Goal: Task Accomplishment & Management: Use online tool/utility

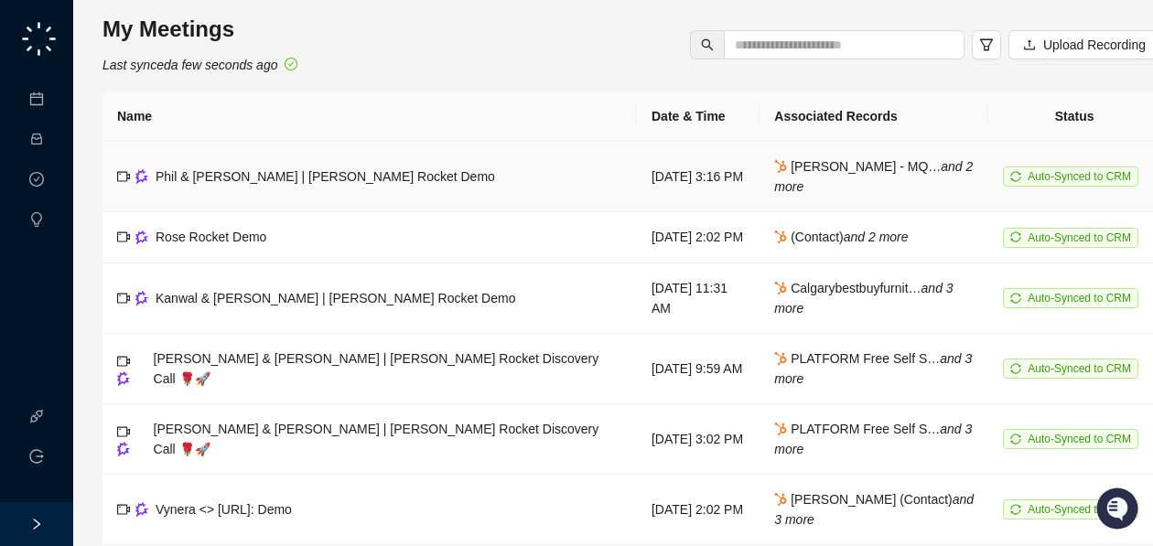
click at [637, 193] on td "[DATE] 3:16 PM" at bounding box center [698, 177] width 123 height 70
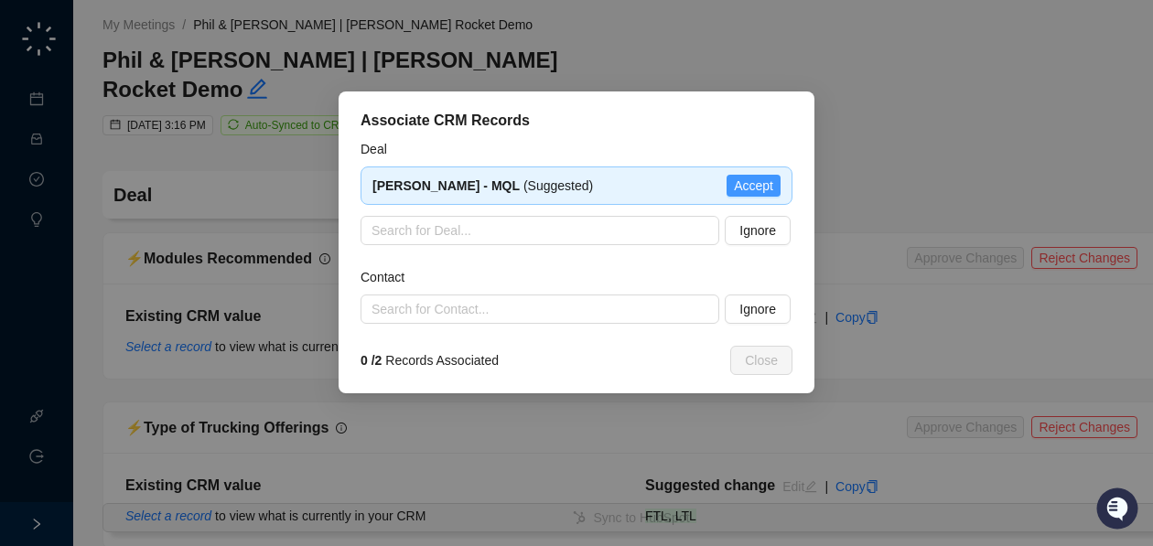
click at [757, 181] on span "Accept" at bounding box center [753, 186] width 39 height 20
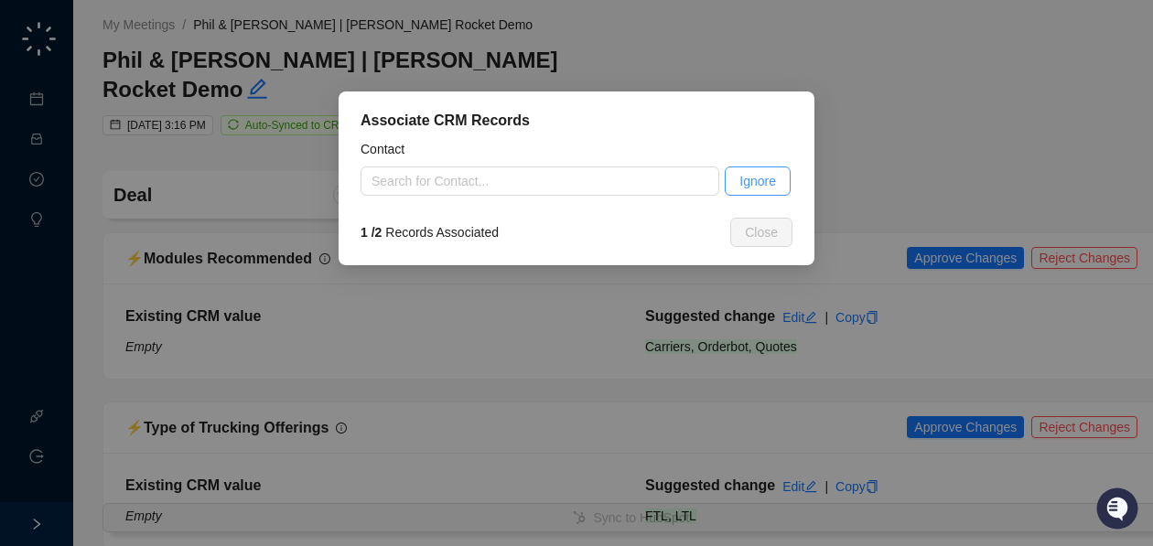
click at [762, 188] on span "Ignore" at bounding box center [757, 181] width 37 height 20
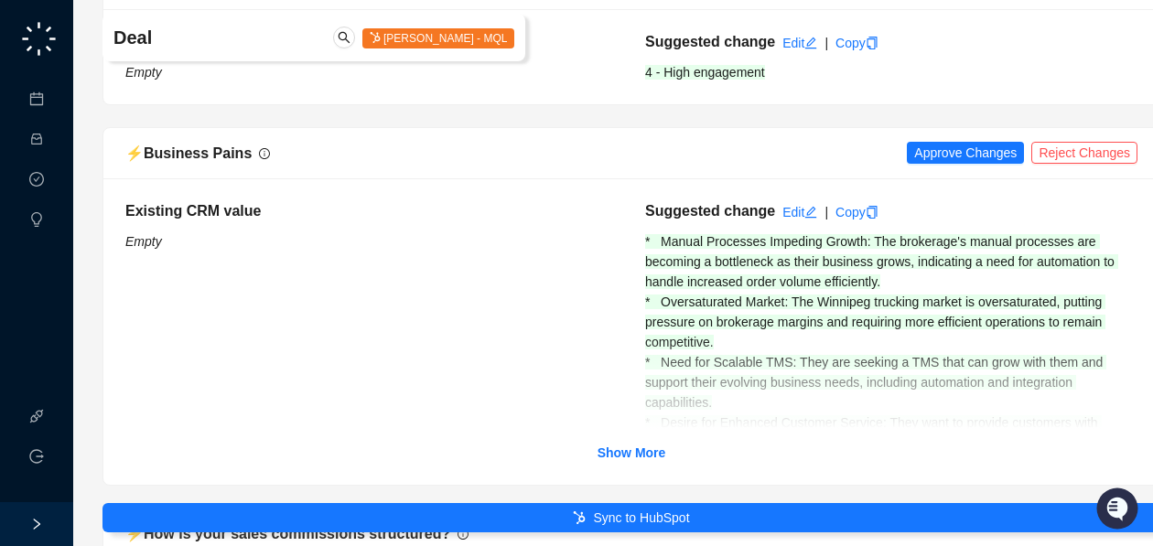
scroll to position [620, 0]
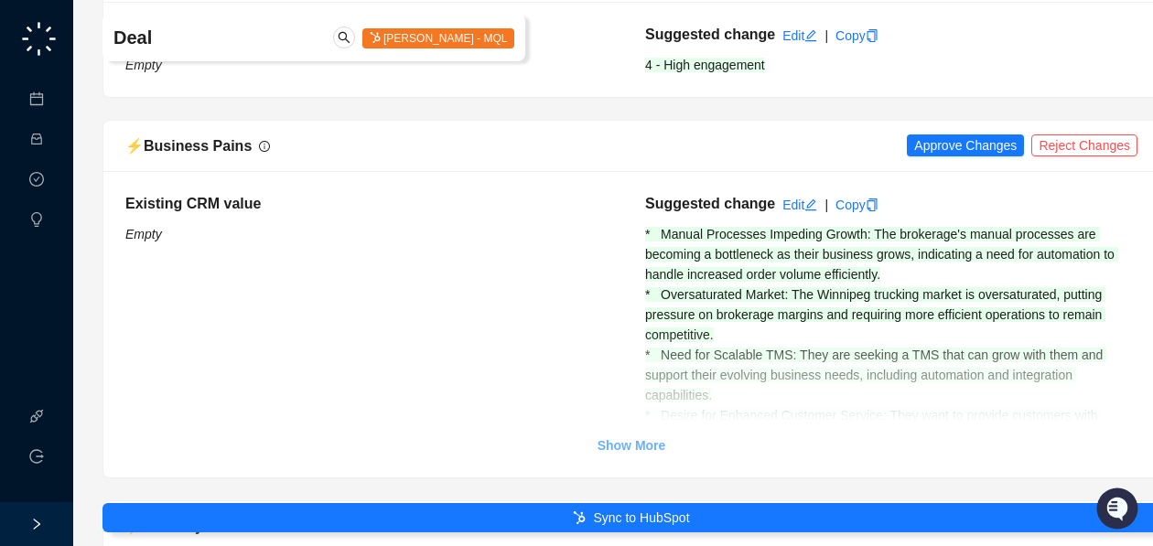
click at [628, 438] on strong "Show More" at bounding box center [631, 445] width 69 height 15
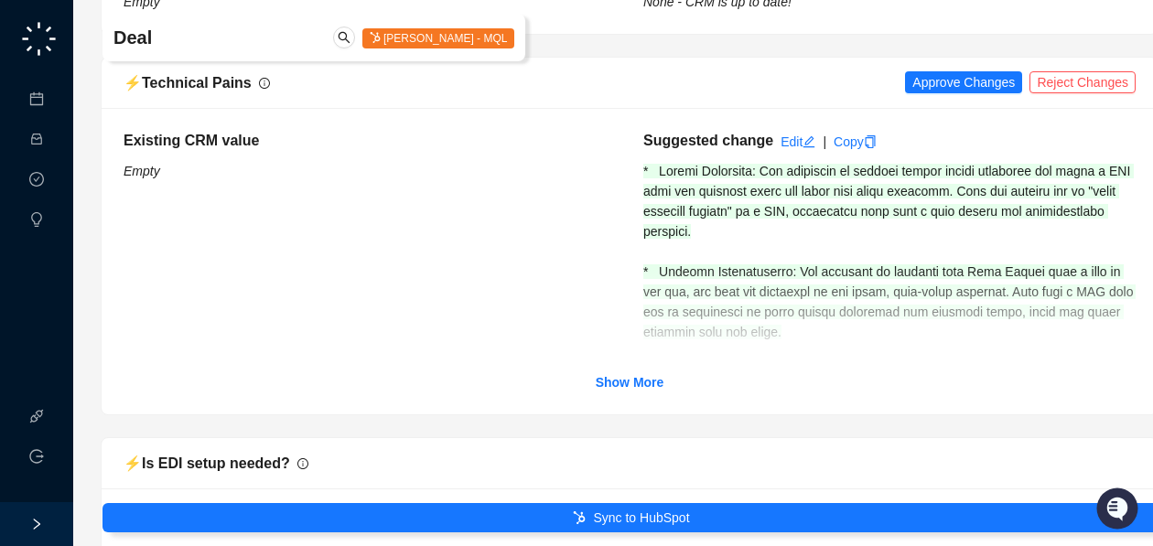
scroll to position [3002, 3]
click at [623, 375] on strong "Show More" at bounding box center [629, 382] width 69 height 15
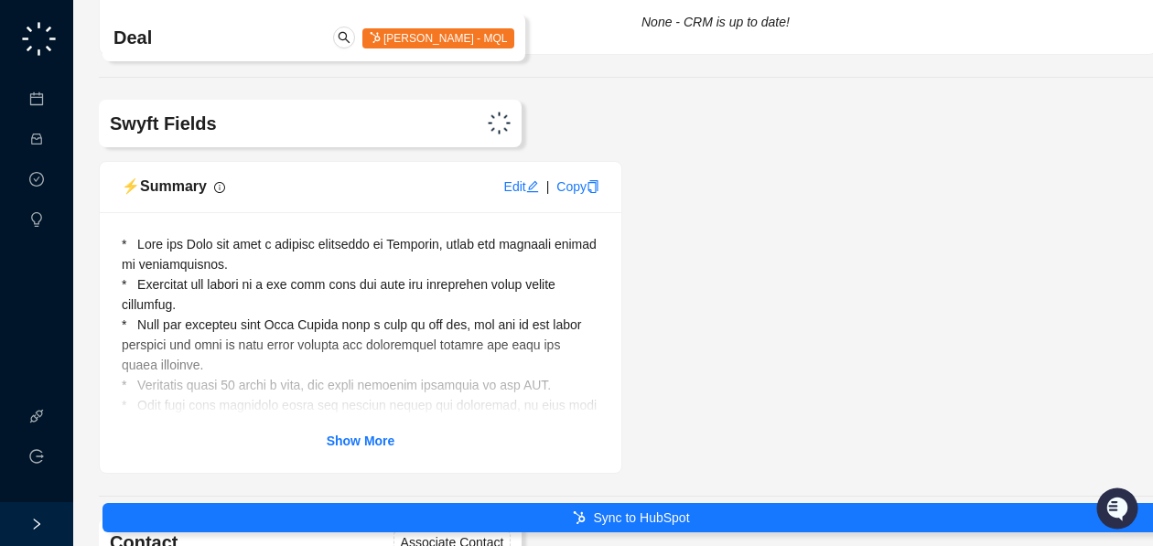
scroll to position [7161, 4]
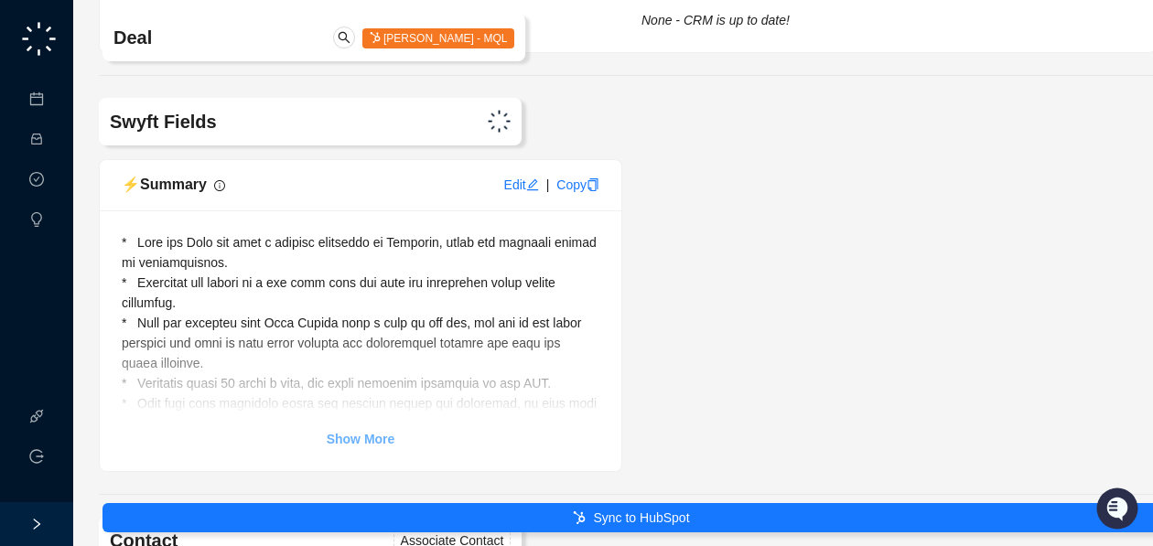
click at [361, 432] on strong "Show More" at bounding box center [361, 439] width 69 height 15
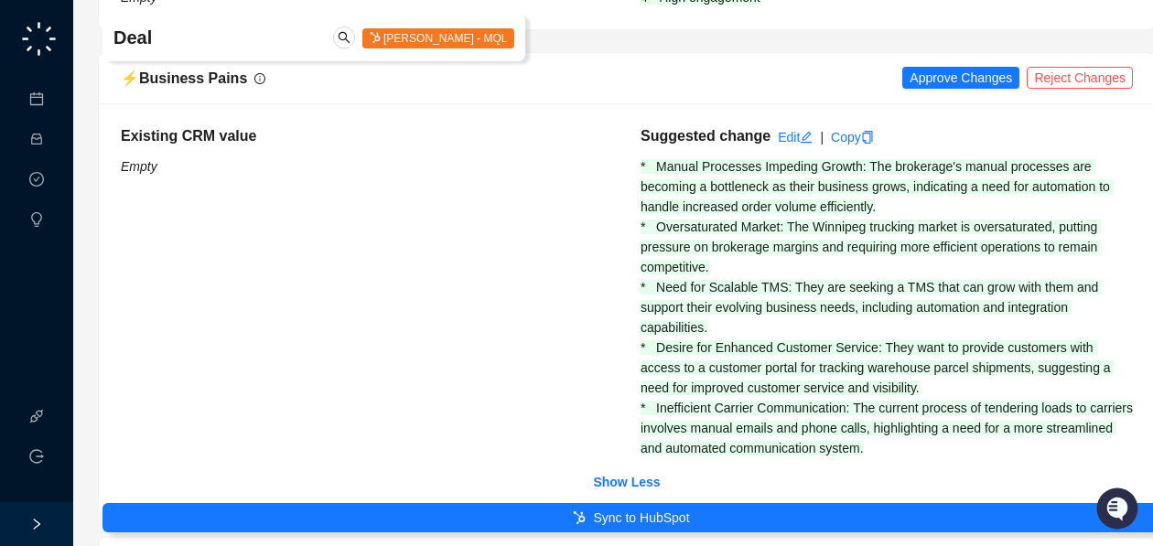
scroll to position [690, 5]
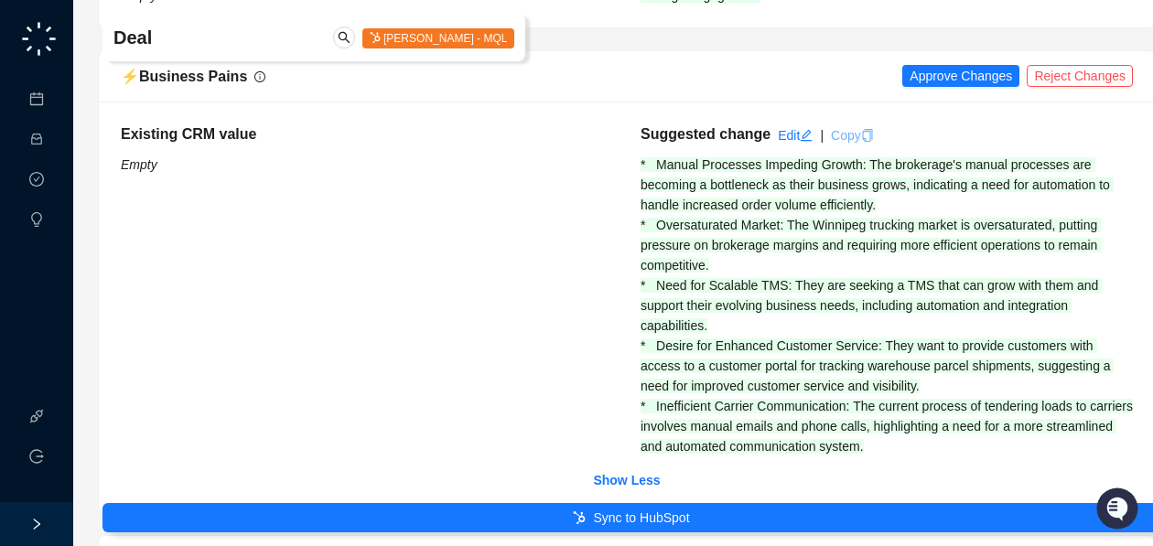
click at [872, 129] on icon "copy" at bounding box center [867, 135] width 10 height 13
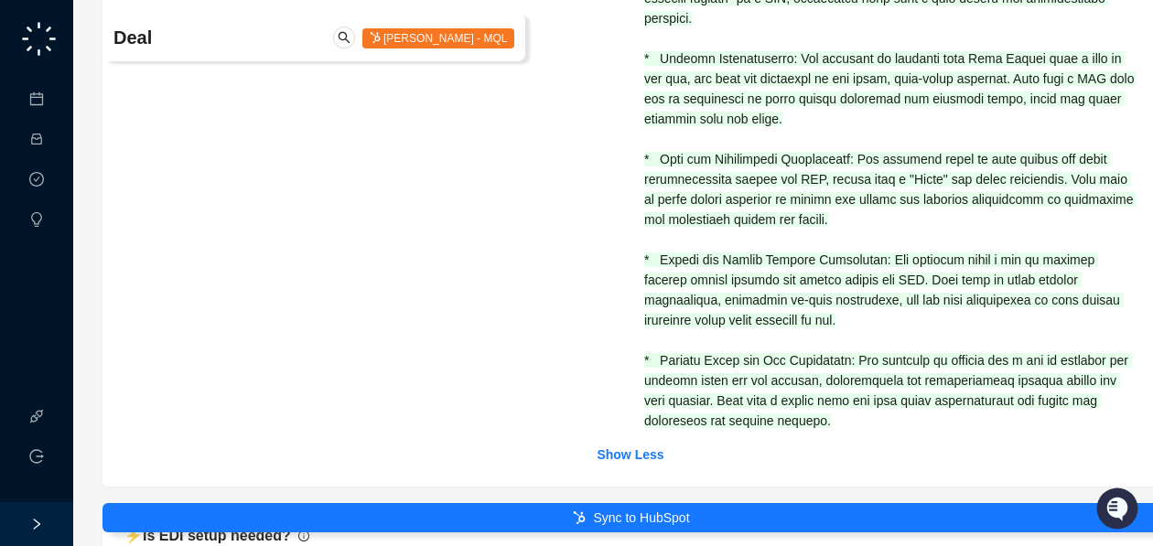
scroll to position [3174, 1]
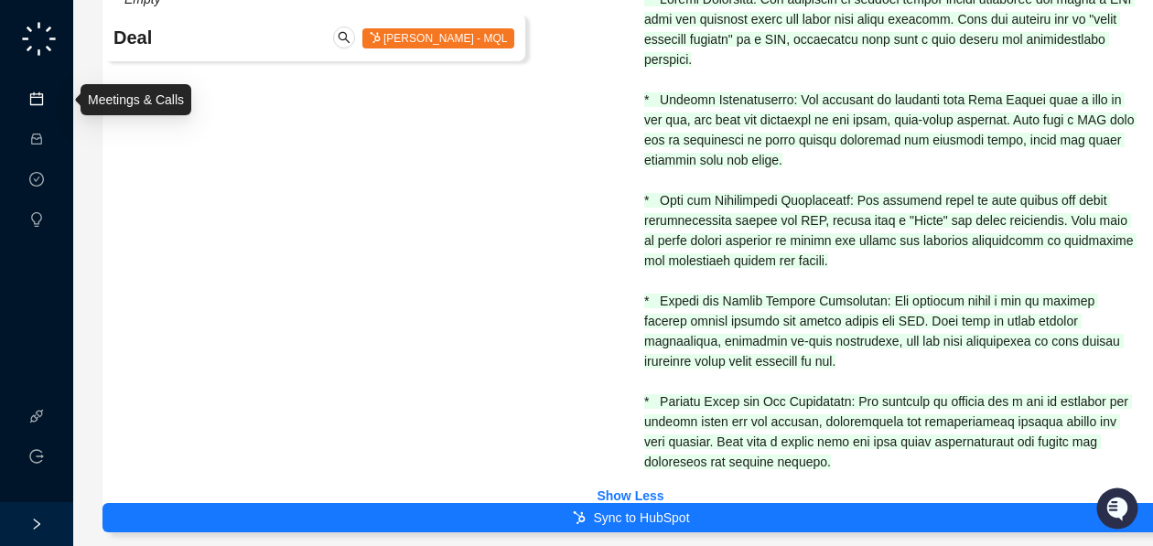
click at [53, 101] on link "Meetings & Calls" at bounding box center [101, 99] width 96 height 15
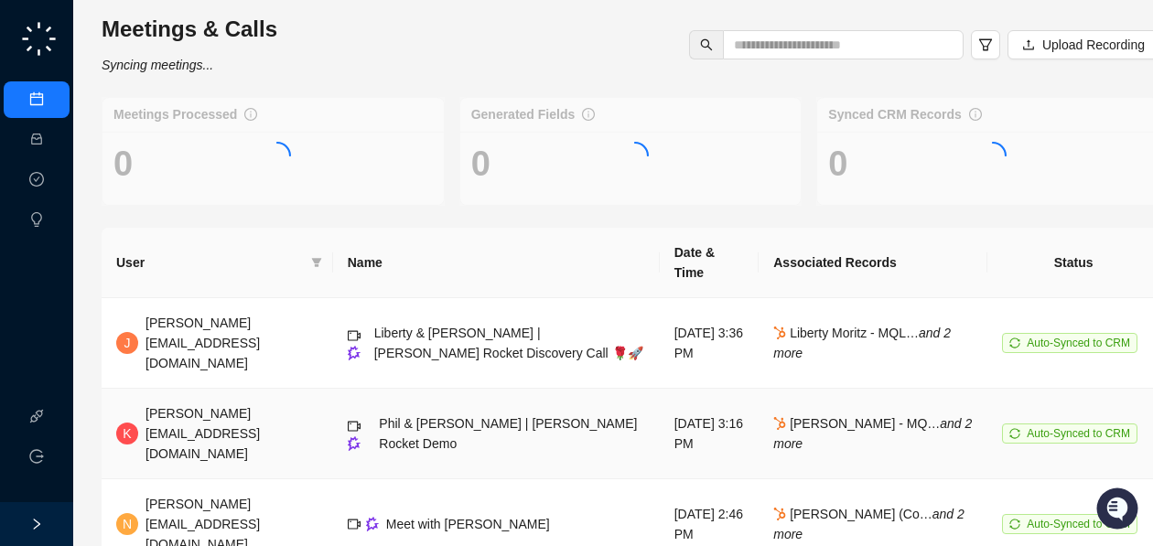
click at [221, 403] on div "[PERSON_NAME][EMAIL_ADDRESS][DOMAIN_NAME]" at bounding box center [231, 433] width 173 height 60
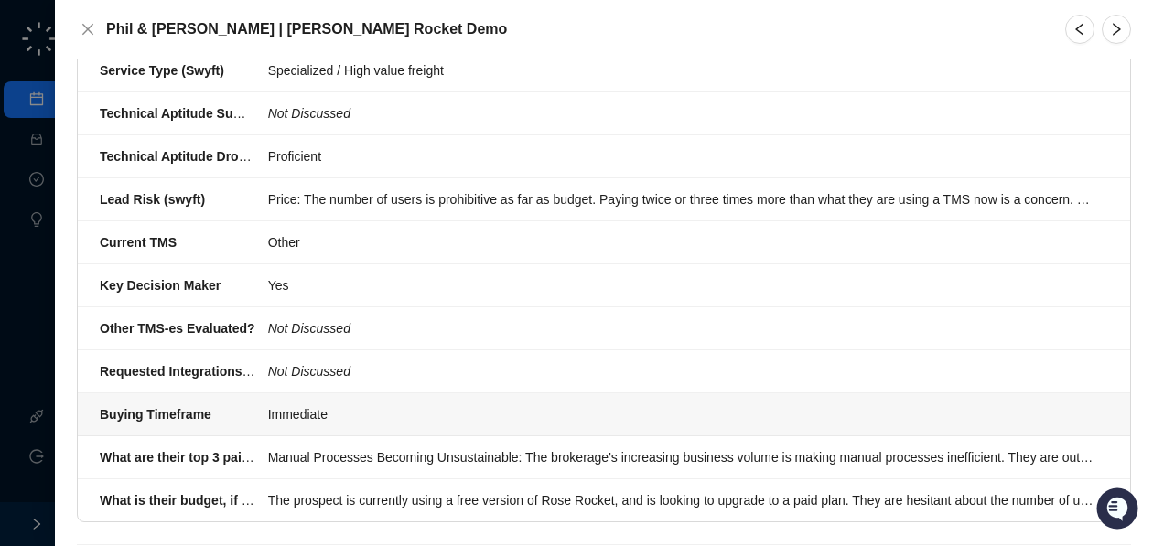
scroll to position [846, 0]
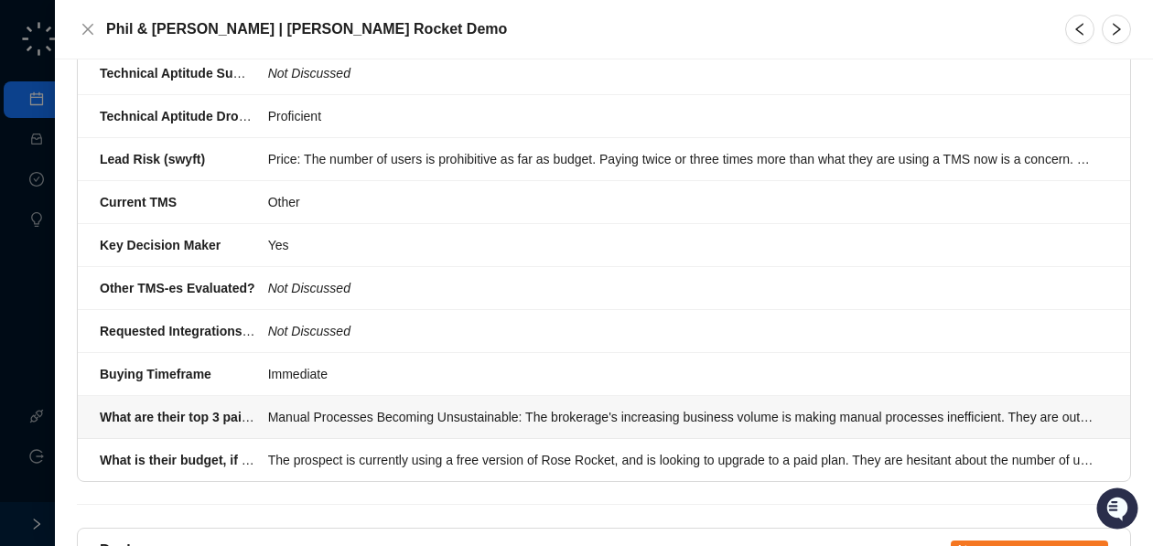
click at [324, 407] on div "Manual Processes Becoming Unsustainable: The brokerage's increasing business vo…" at bounding box center [682, 417] width 829 height 20
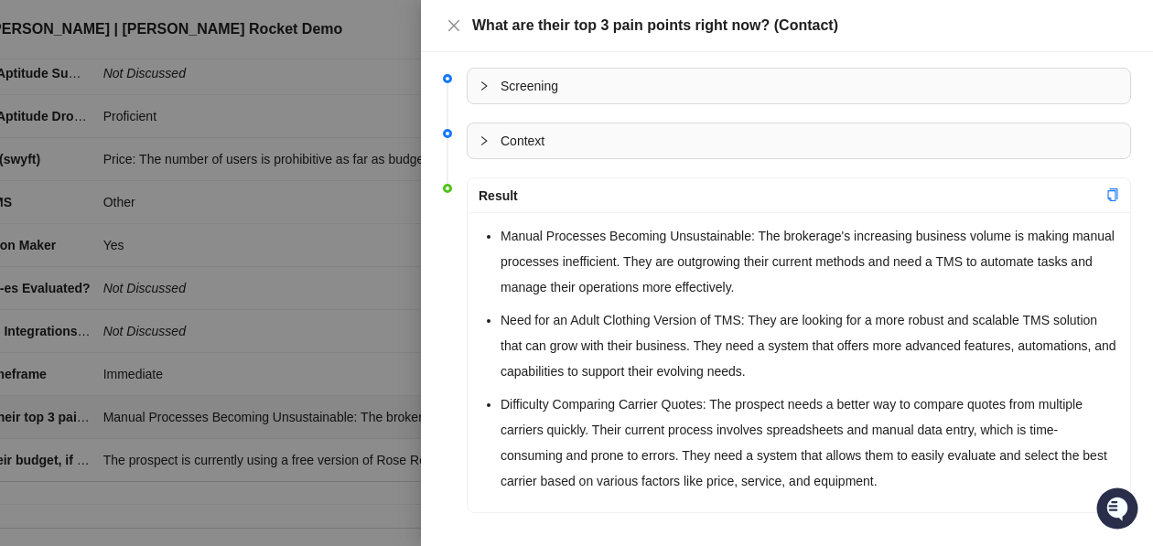
scroll to position [14, 0]
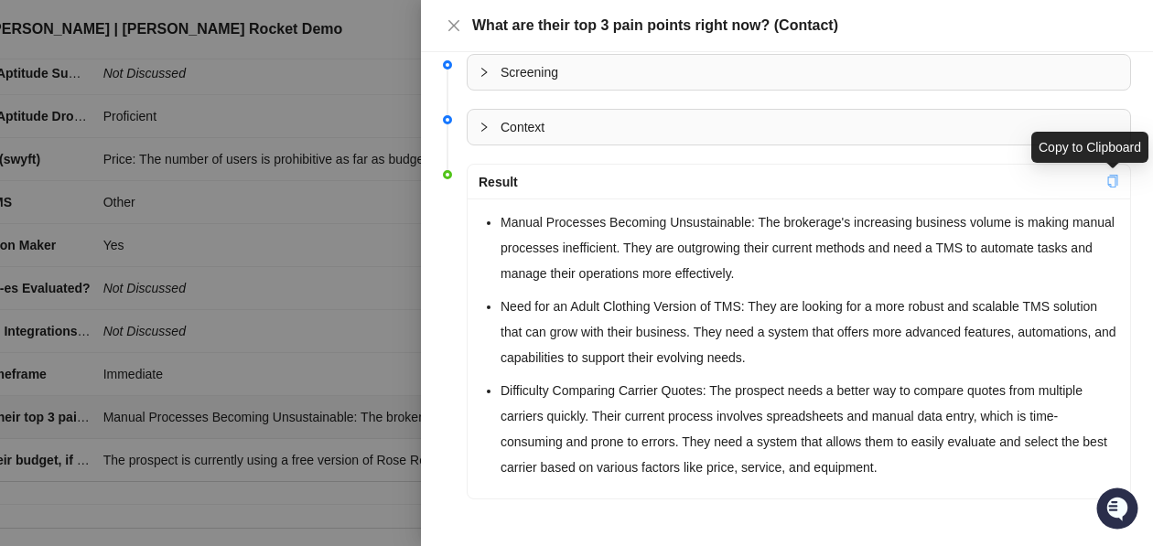
click at [1108, 181] on icon "copy" at bounding box center [1112, 181] width 13 height 13
click at [323, 51] on div at bounding box center [576, 273] width 1153 height 546
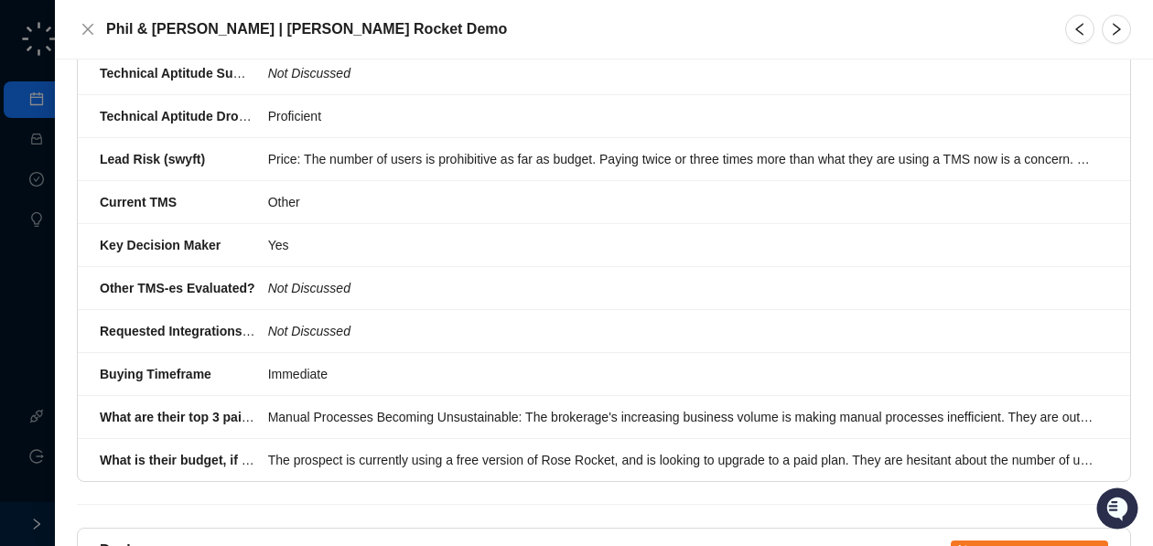
click at [33, 141] on div at bounding box center [576, 273] width 1153 height 546
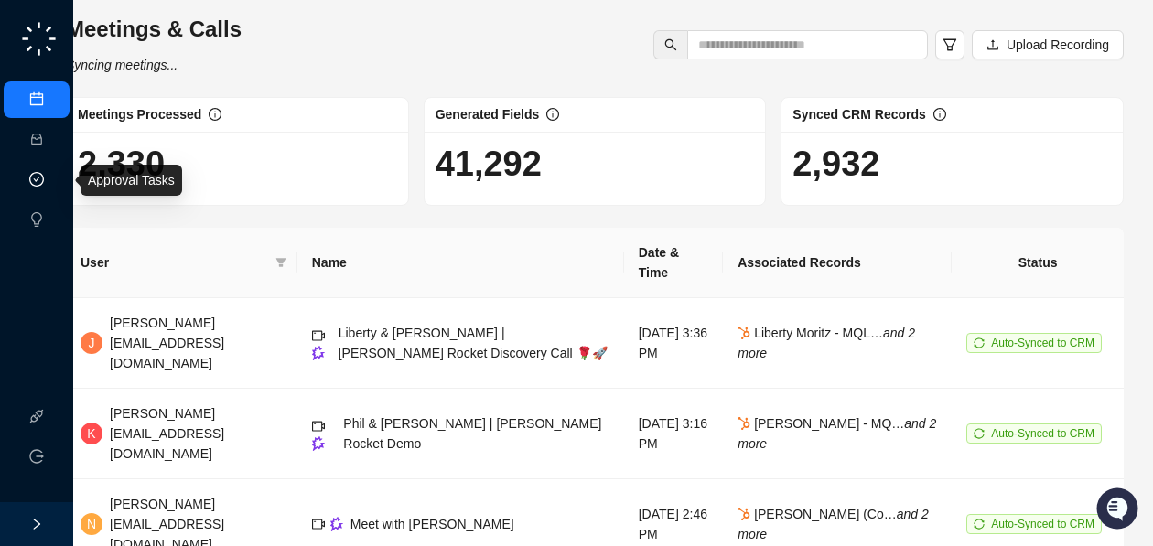
click at [53, 181] on link "Approval Tasks" at bounding box center [96, 180] width 87 height 15
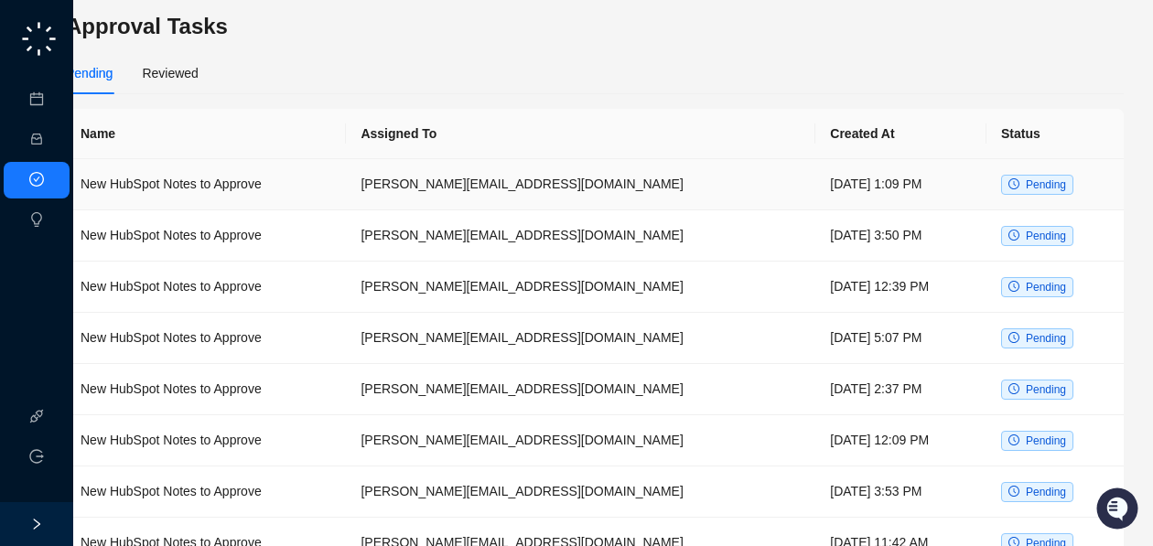
scroll to position [5, 37]
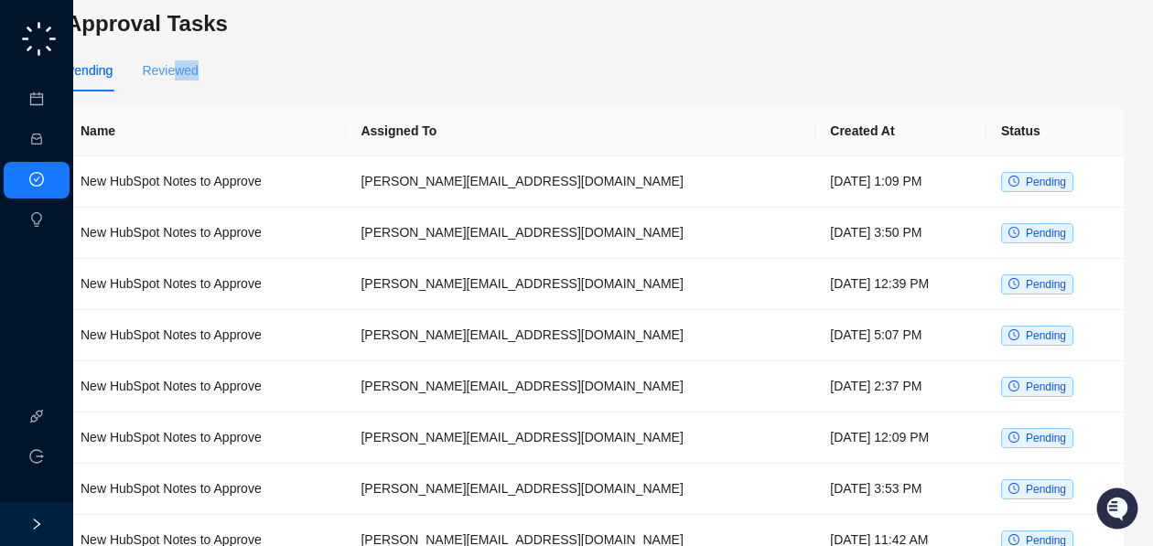
click at [172, 80] on div "Reviewed" at bounding box center [170, 70] width 56 height 42
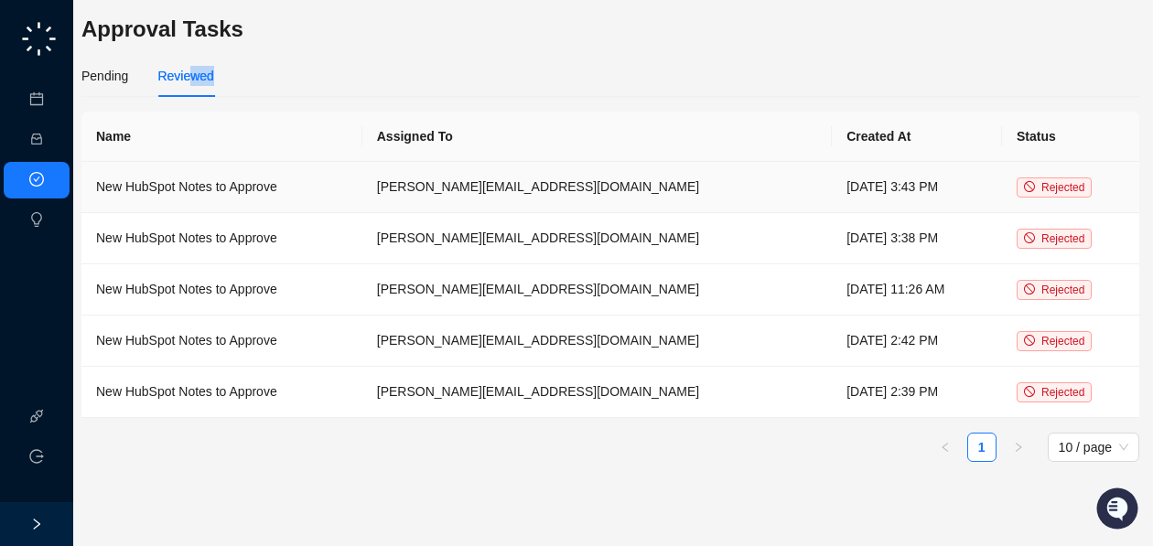
scroll to position [0, 24]
click at [116, 64] on div "Pending" at bounding box center [102, 76] width 47 height 42
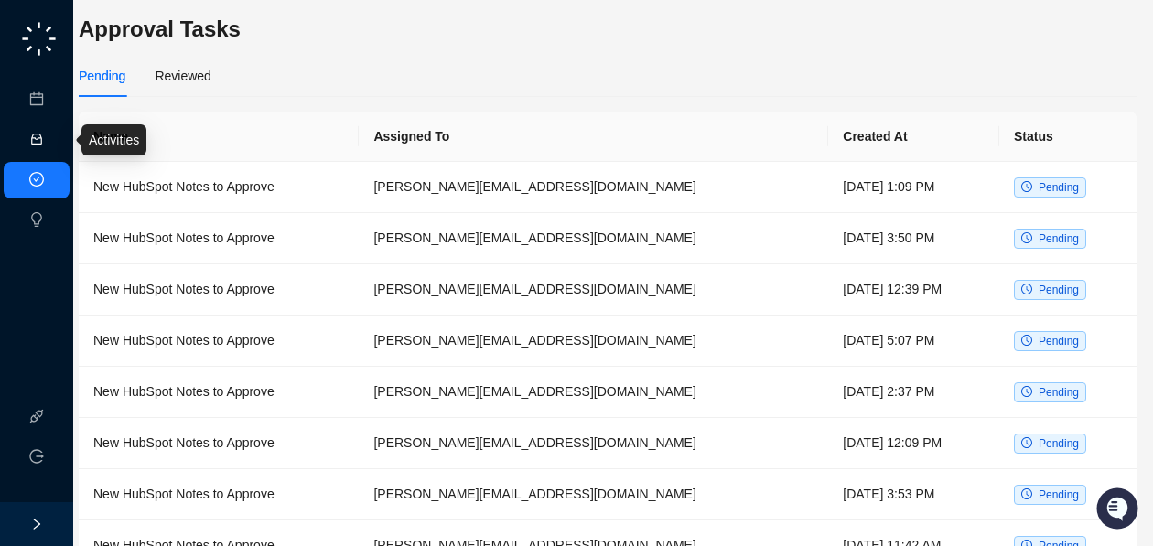
click at [53, 137] on link "Activities" at bounding box center [78, 140] width 50 height 15
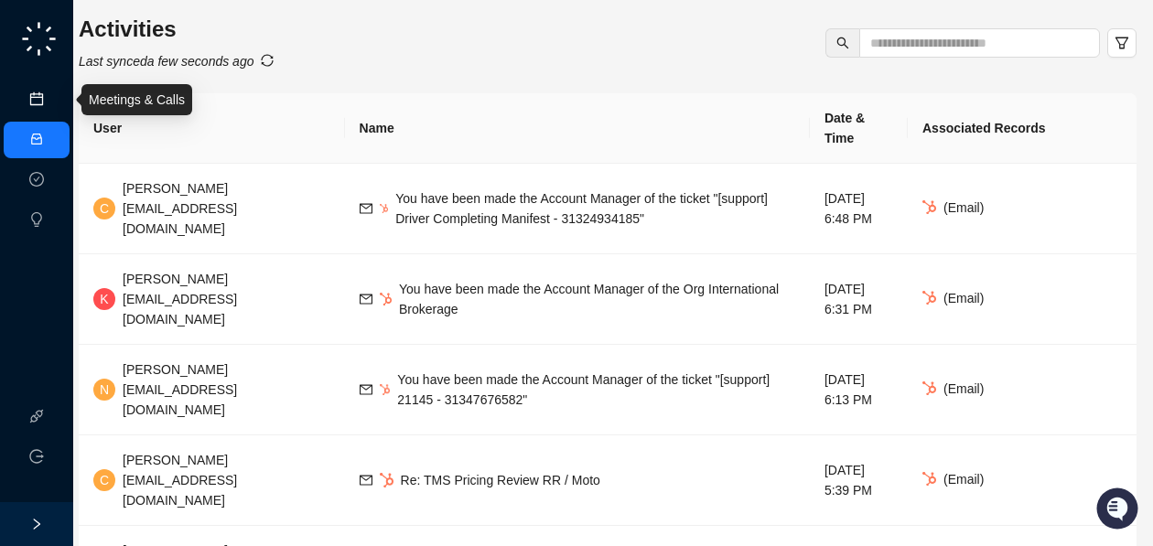
click at [53, 98] on link "Meetings & Calls" at bounding box center [101, 99] width 96 height 15
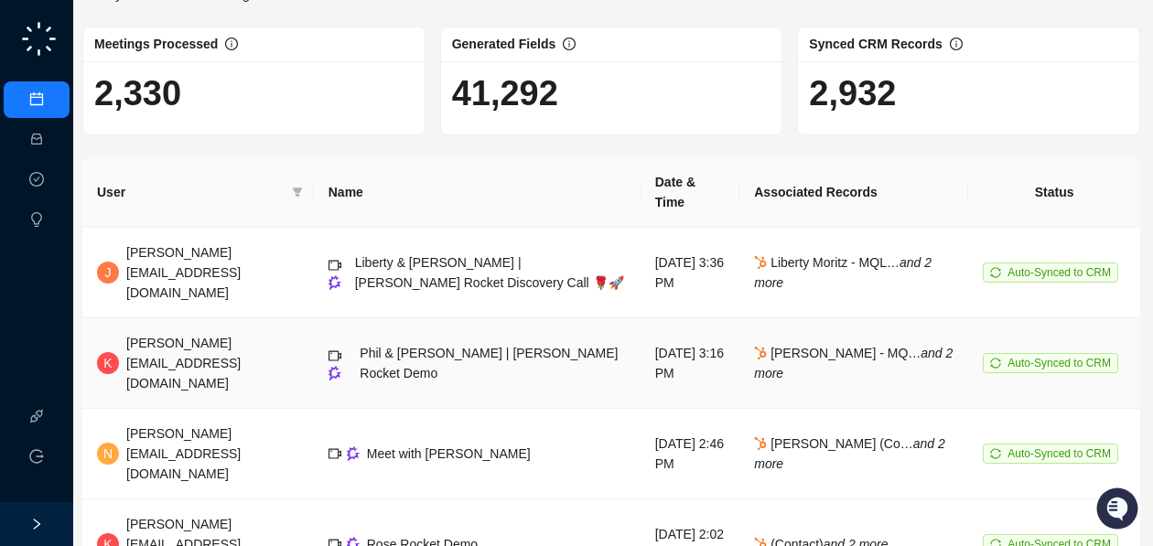
scroll to position [70, 19]
click at [812, 321] on td "Philip Redekopp - MQ… and 2 more" at bounding box center [854, 363] width 229 height 91
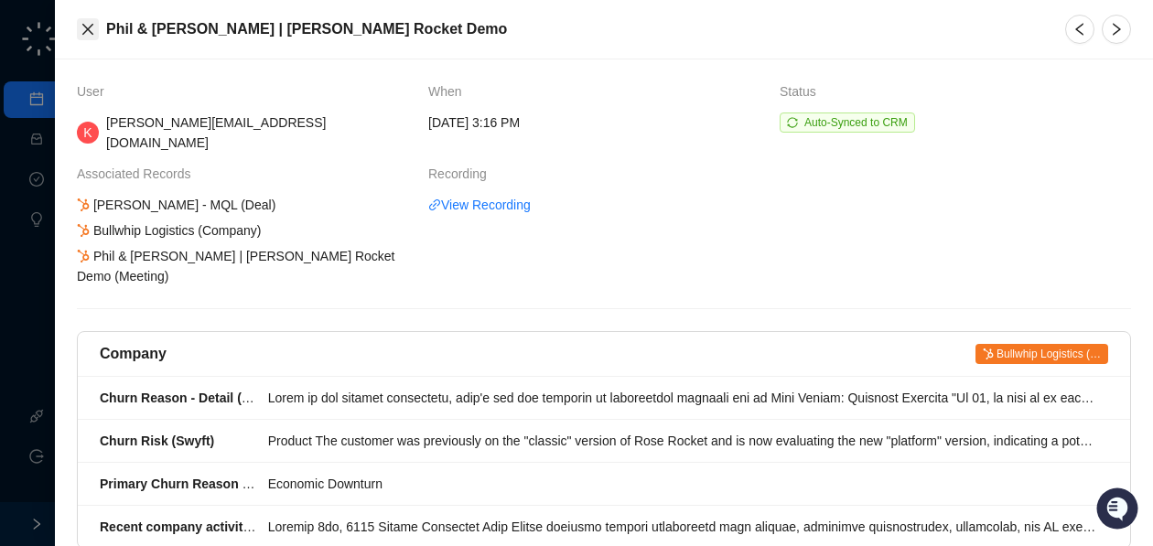
click at [97, 29] on button "Close" at bounding box center [88, 29] width 22 height 22
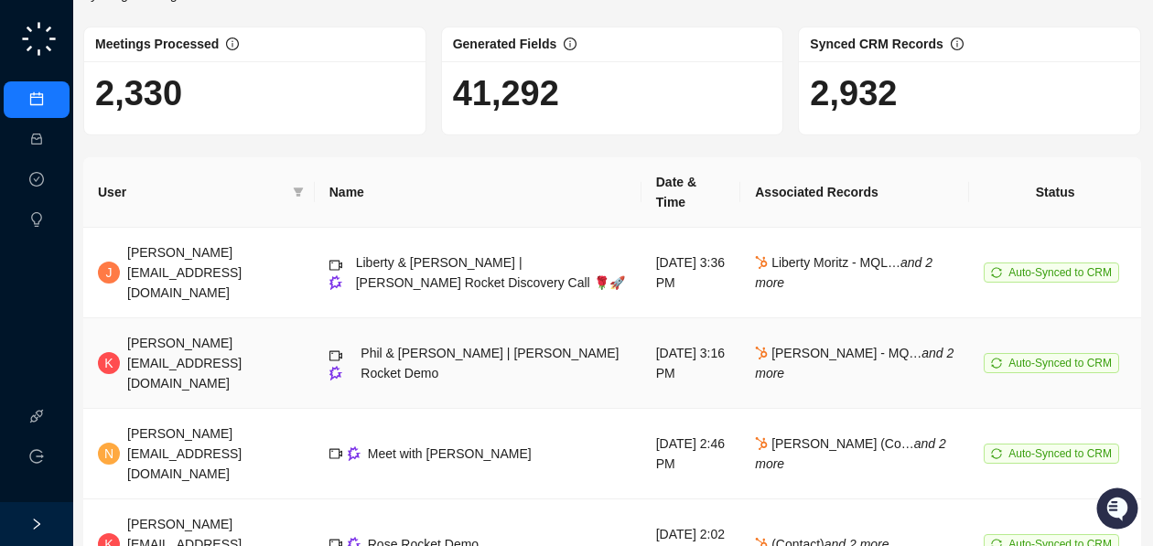
click at [456, 346] on span "Phil & [PERSON_NAME] | [PERSON_NAME] Rocket Demo" at bounding box center [489, 363] width 258 height 35
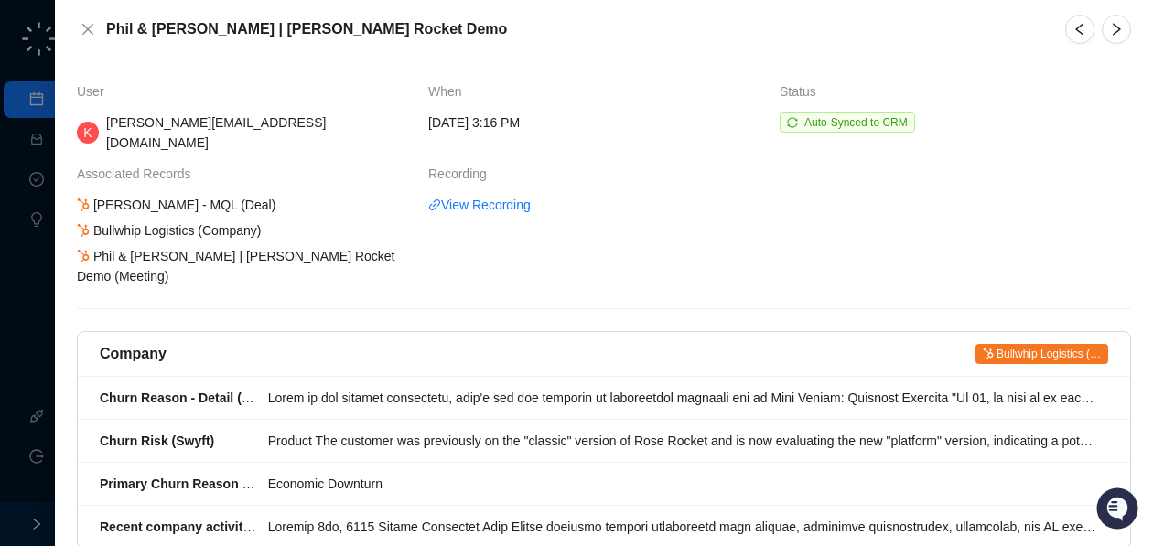
click at [191, 166] on span "Associated Records" at bounding box center [139, 174] width 124 height 20
click at [191, 164] on span "Associated Records" at bounding box center [139, 174] width 124 height 20
click at [90, 27] on icon "close" at bounding box center [87, 29] width 11 height 11
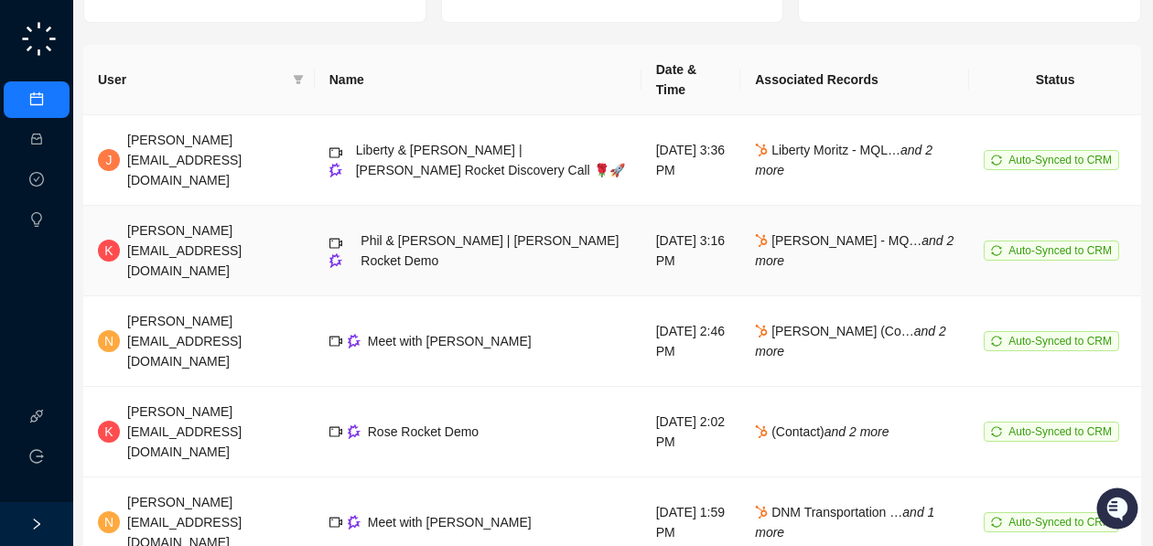
scroll to position [188, 19]
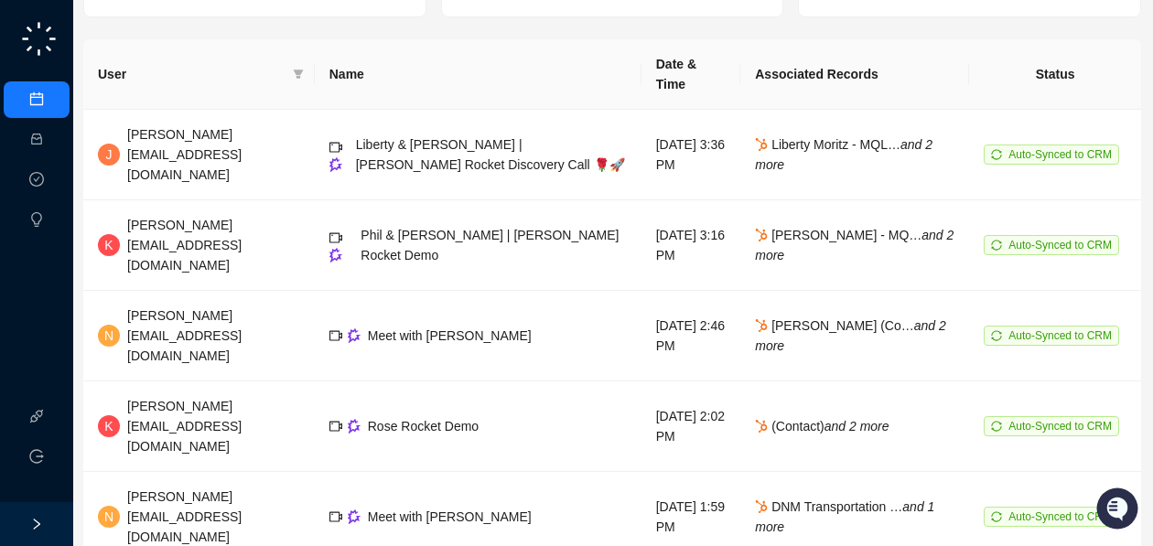
click at [40, 30] on img at bounding box center [38, 38] width 41 height 41
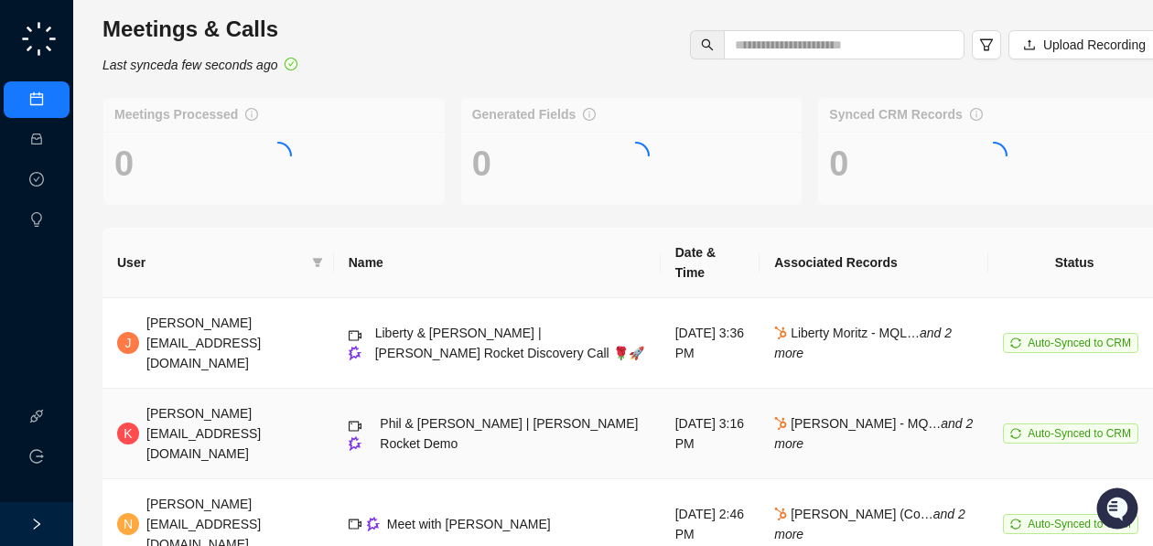
click at [1010, 428] on icon "sync" at bounding box center [1015, 433] width 11 height 11
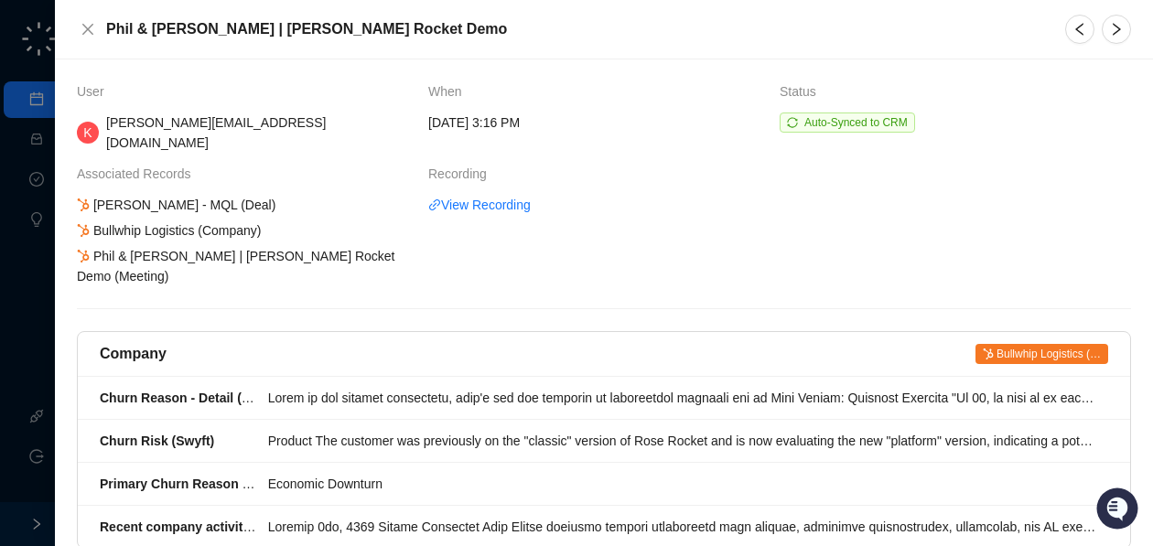
click at [861, 125] on span "Auto-Synced to CRM" at bounding box center [855, 122] width 103 height 13
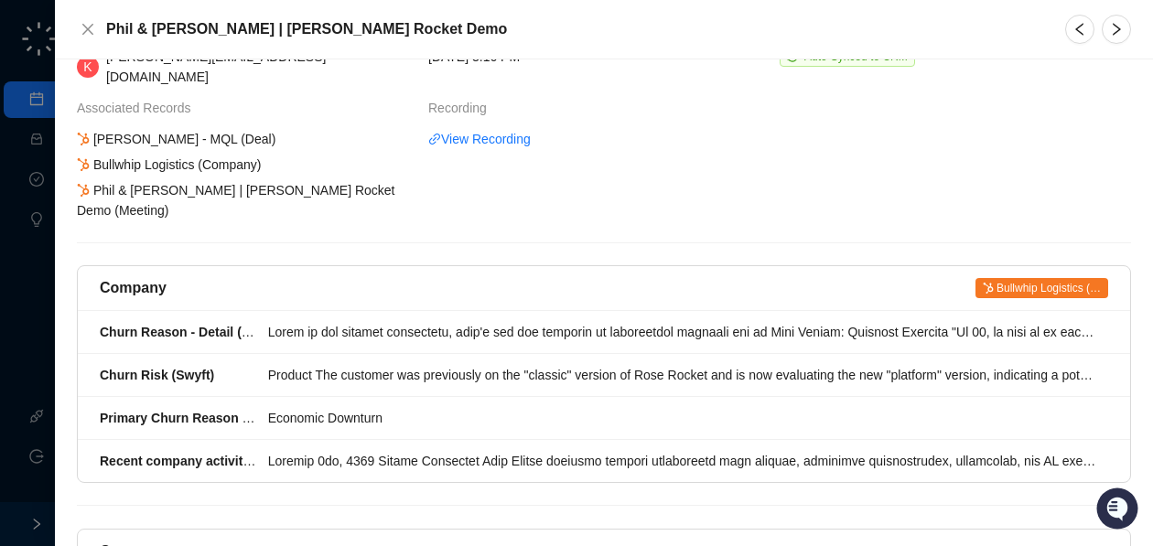
scroll to position [85, 0]
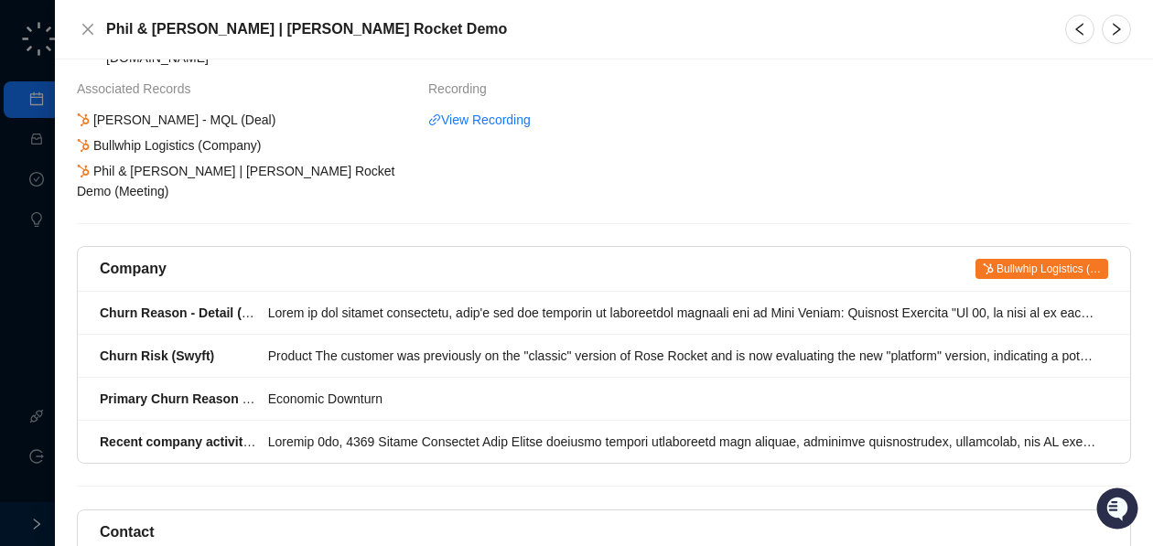
click at [1022, 259] on span "Bullwhip Logistics (…" at bounding box center [1041, 269] width 133 height 20
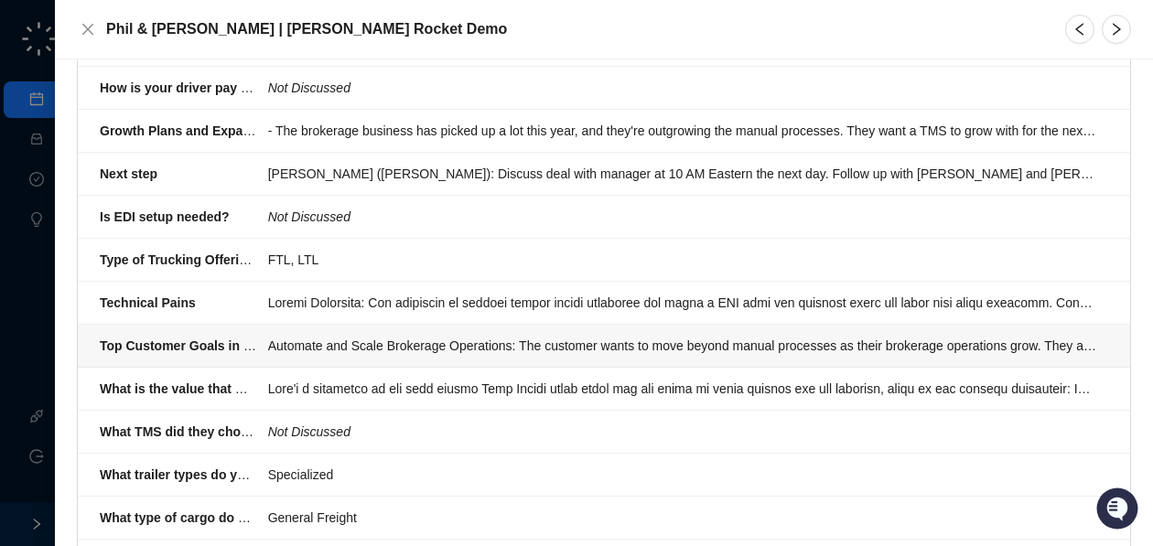
scroll to position [2892, 0]
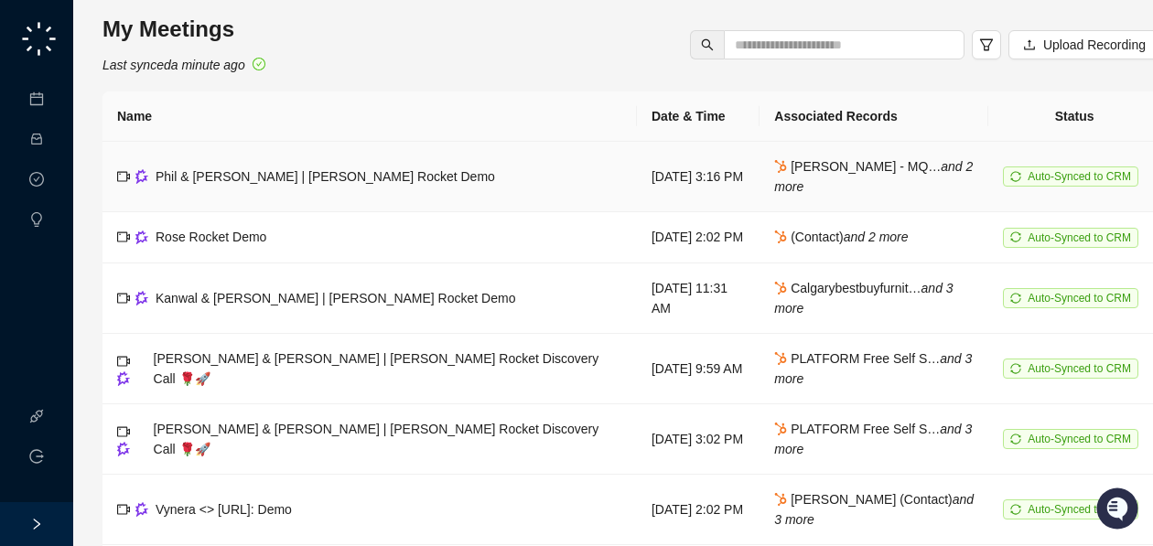
click at [423, 176] on td "Phil & [PERSON_NAME] | [PERSON_NAME] Rocket Demo" at bounding box center [369, 177] width 534 height 70
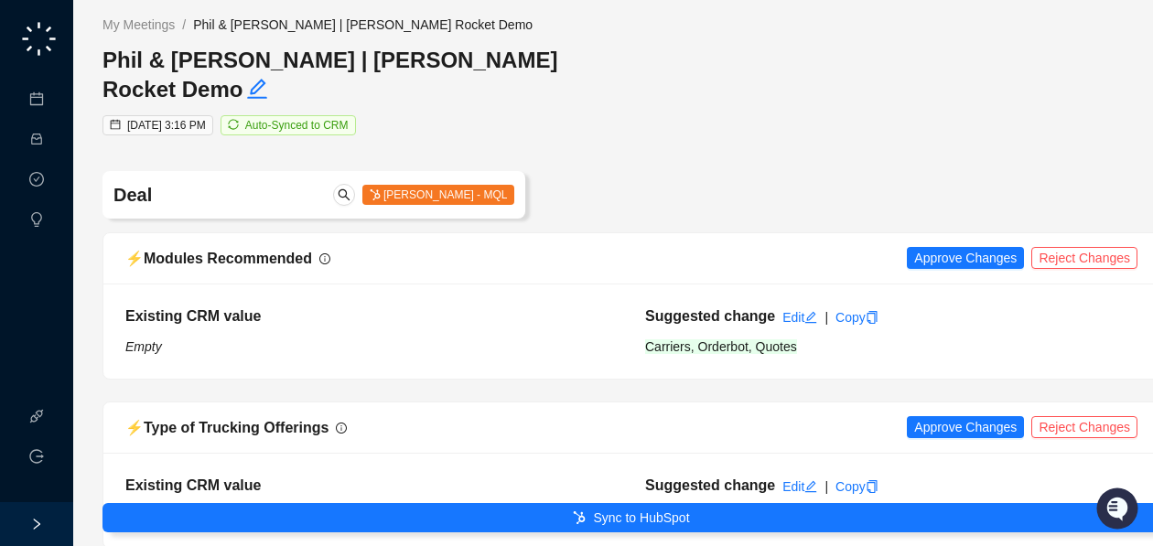
click at [425, 185] on span "[PERSON_NAME] - MQL" at bounding box center [438, 195] width 153 height 20
click at [350, 188] on icon "search" at bounding box center [344, 194] width 13 height 13
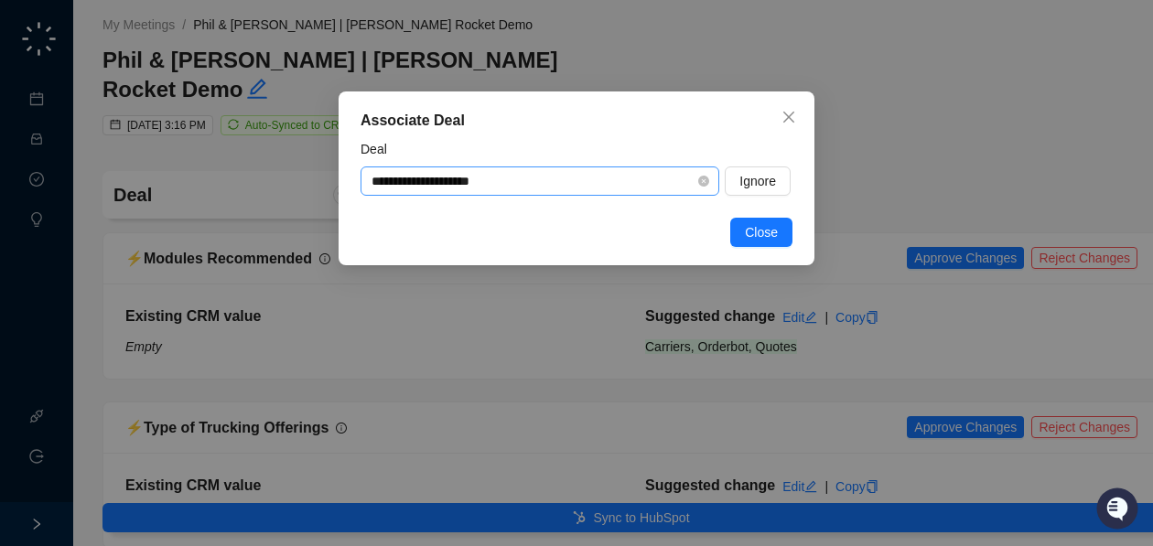
click at [586, 179] on input "**********" at bounding box center [534, 180] width 326 height 27
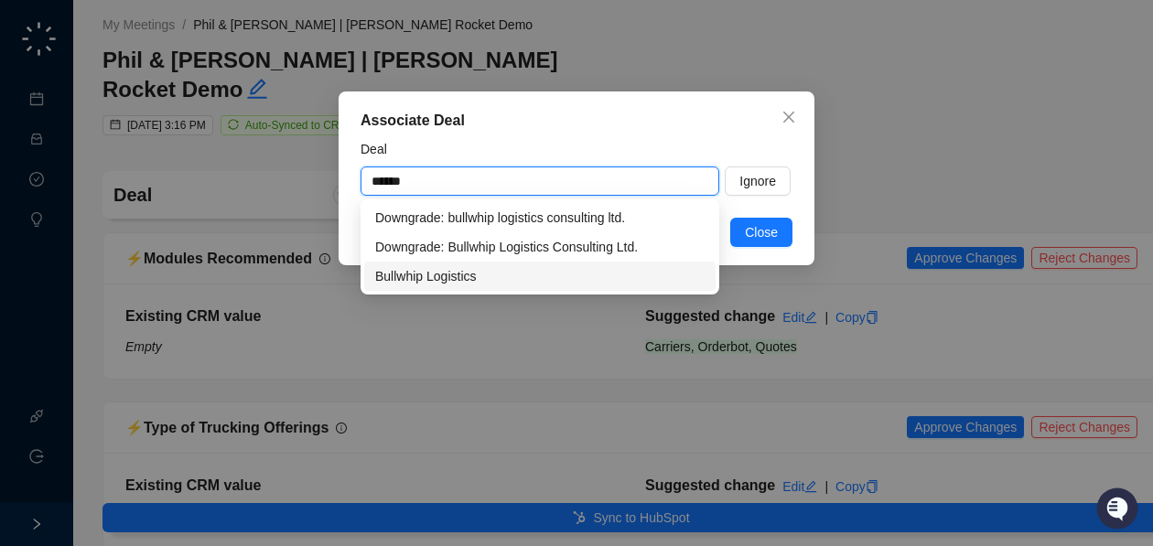
click at [537, 270] on div "Bullwhip Logistics" at bounding box center [539, 276] width 329 height 20
type input "**********"
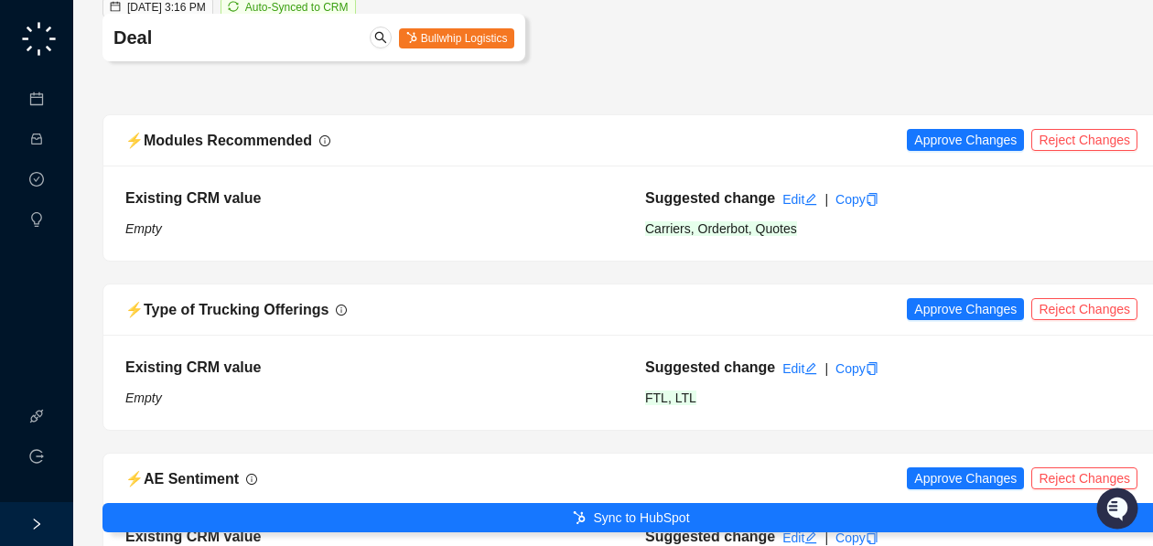
scroll to position [134, 0]
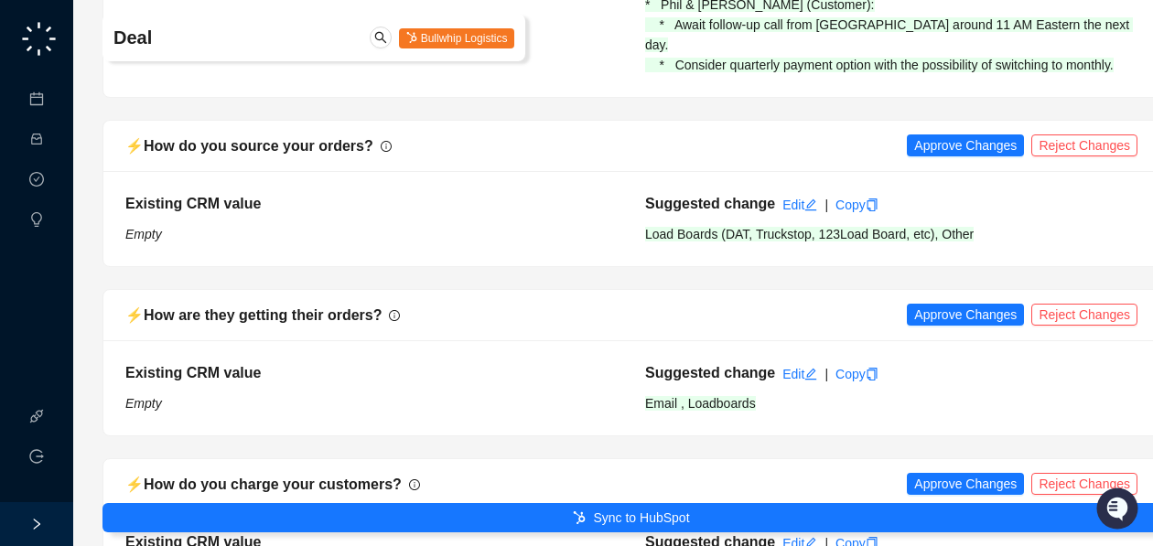
scroll to position [1781, 0]
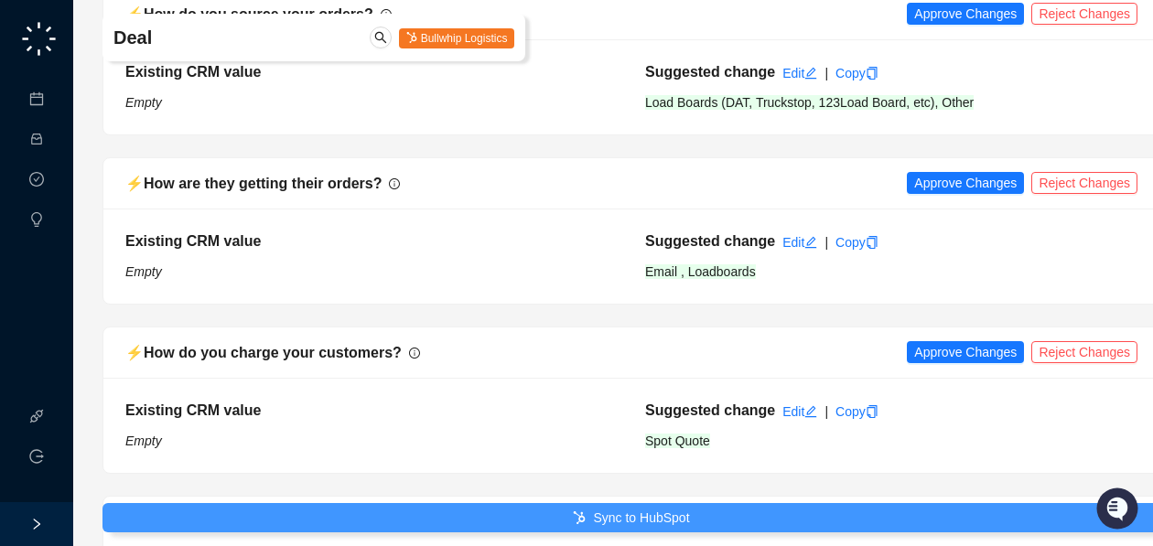
click at [599, 511] on span "Sync to HubSpot" at bounding box center [641, 518] width 96 height 20
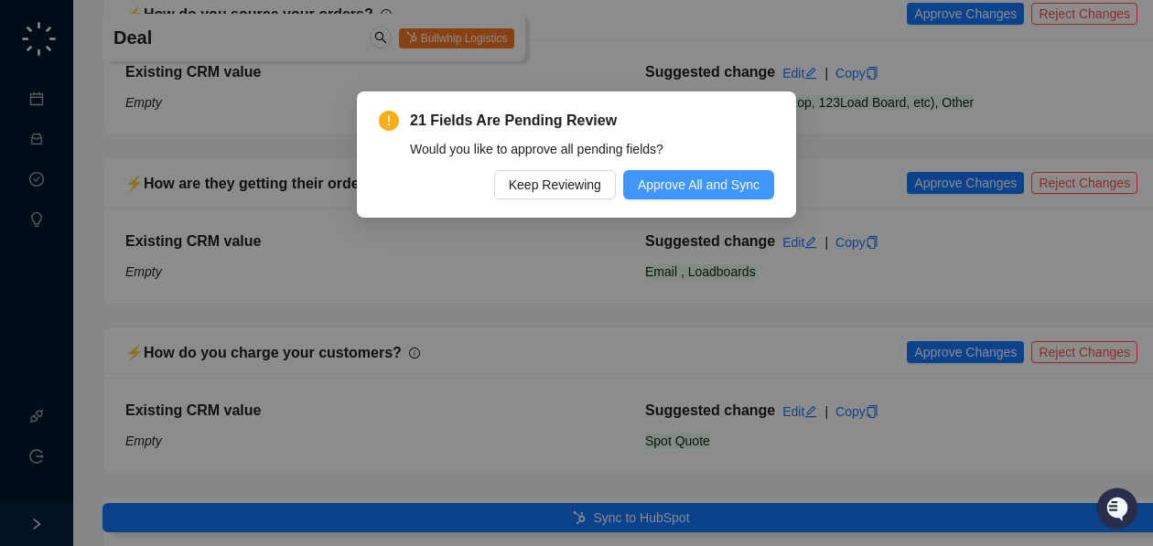
click at [661, 185] on span "Approve All and Sync" at bounding box center [699, 185] width 122 height 20
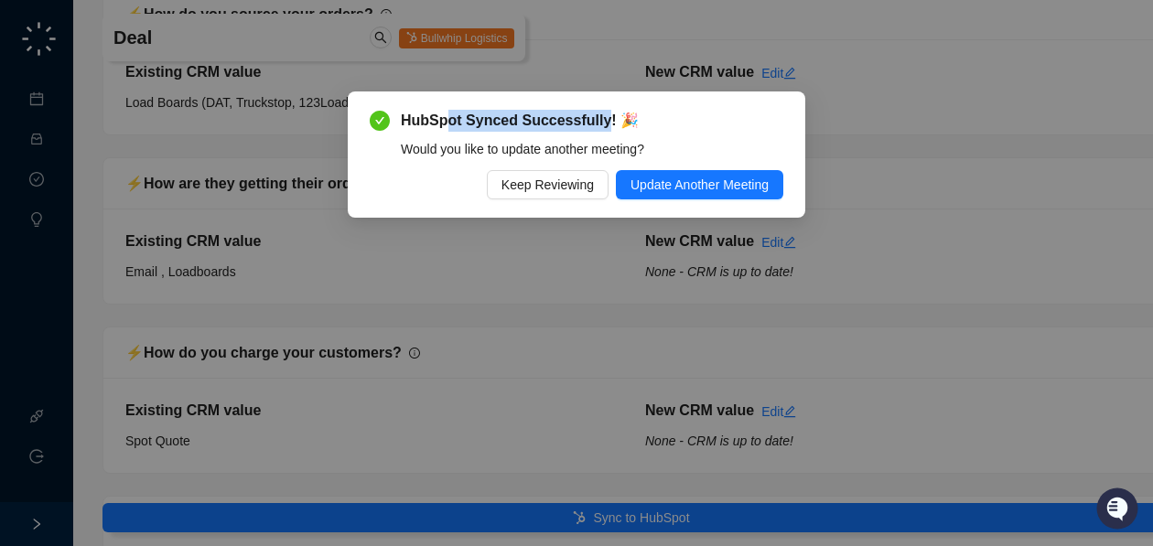
drag, startPoint x: 445, startPoint y: 115, endPoint x: 608, endPoint y: 127, distance: 164.2
click at [608, 127] on span "HubSpot Synced Successfully! 🎉" at bounding box center [592, 121] width 382 height 22
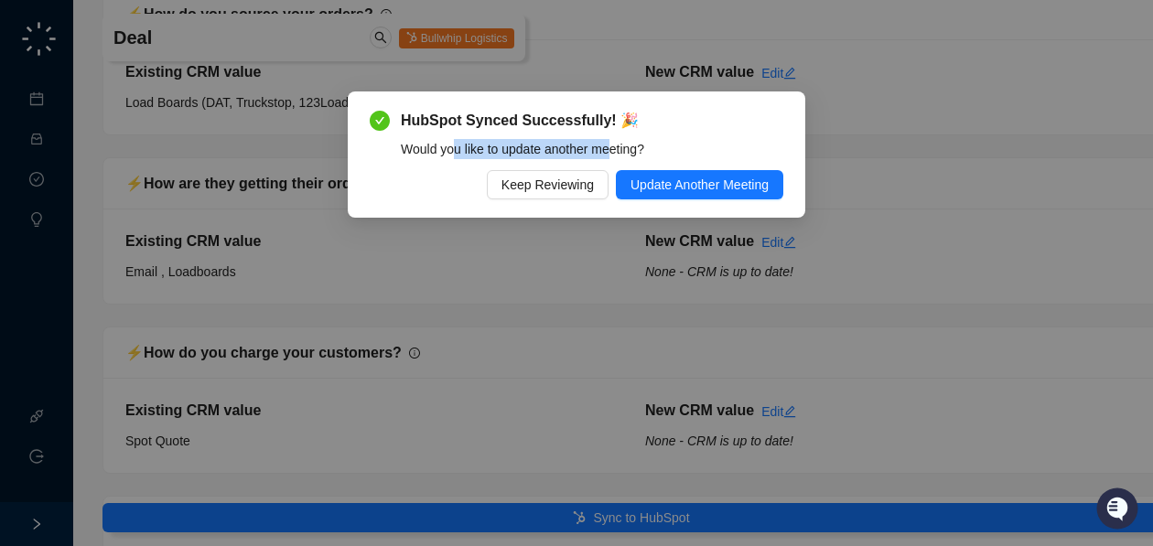
drag, startPoint x: 474, startPoint y: 151, endPoint x: 618, endPoint y: 151, distance: 143.6
click at [618, 151] on div "Would you like to update another meeting?" at bounding box center [592, 149] width 382 height 20
click at [617, 151] on div "Would you like to update another meeting?" at bounding box center [592, 149] width 382 height 20
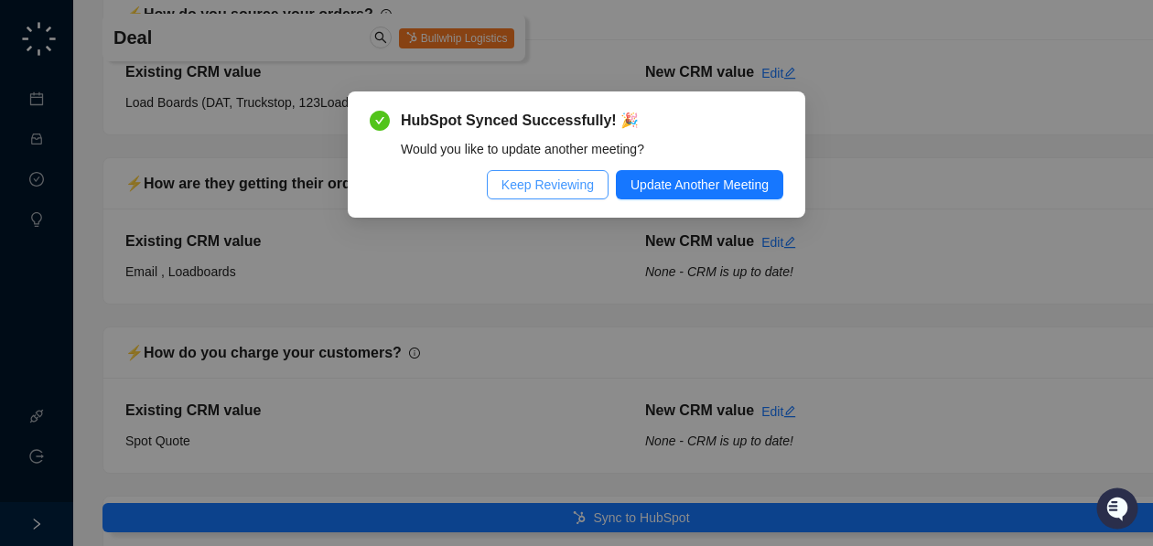
click at [575, 188] on span "Keep Reviewing" at bounding box center [547, 185] width 92 height 20
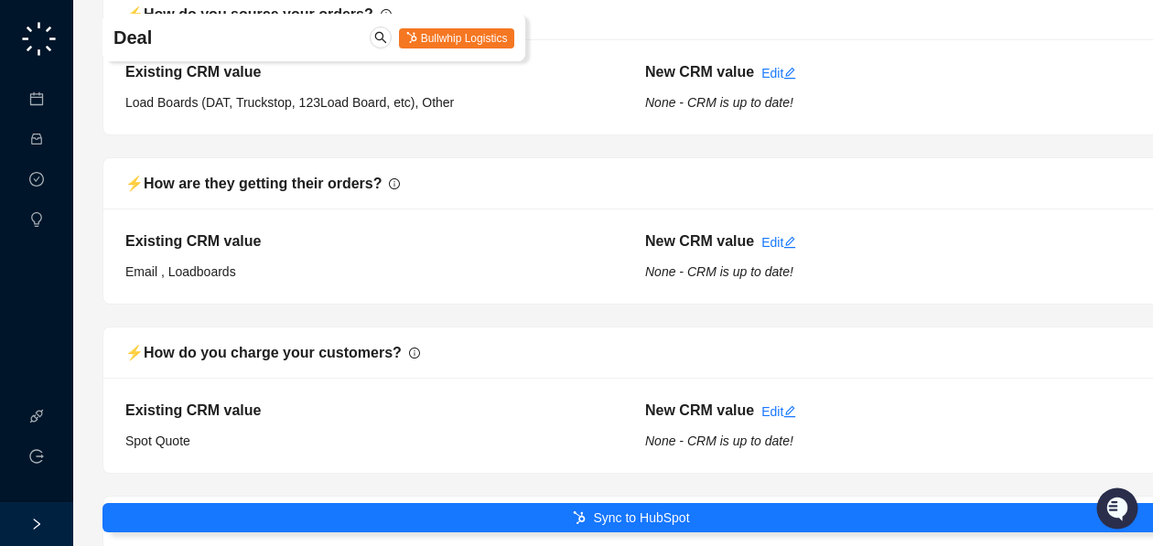
click at [49, 38] on img at bounding box center [38, 38] width 41 height 41
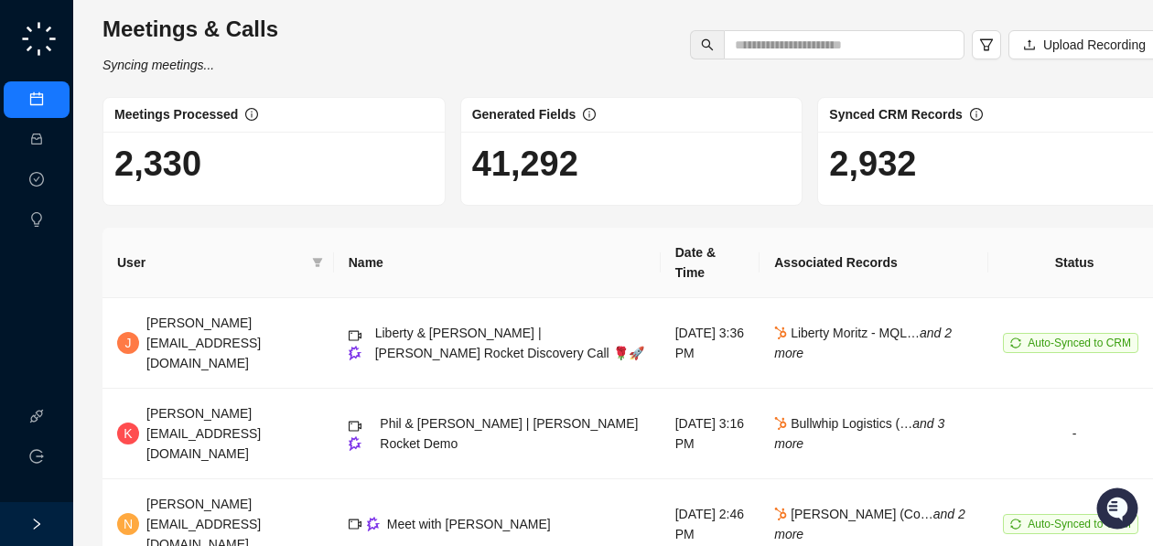
click at [61, 35] on div "Meetings & Calls Activities Approval Tasks Insights" at bounding box center [36, 128] width 73 height 229
click at [53, 106] on link "Meetings & Calls" at bounding box center [101, 99] width 96 height 15
click at [43, 37] on img at bounding box center [38, 38] width 41 height 41
click at [53, 217] on link "Insights" at bounding box center [75, 220] width 44 height 15
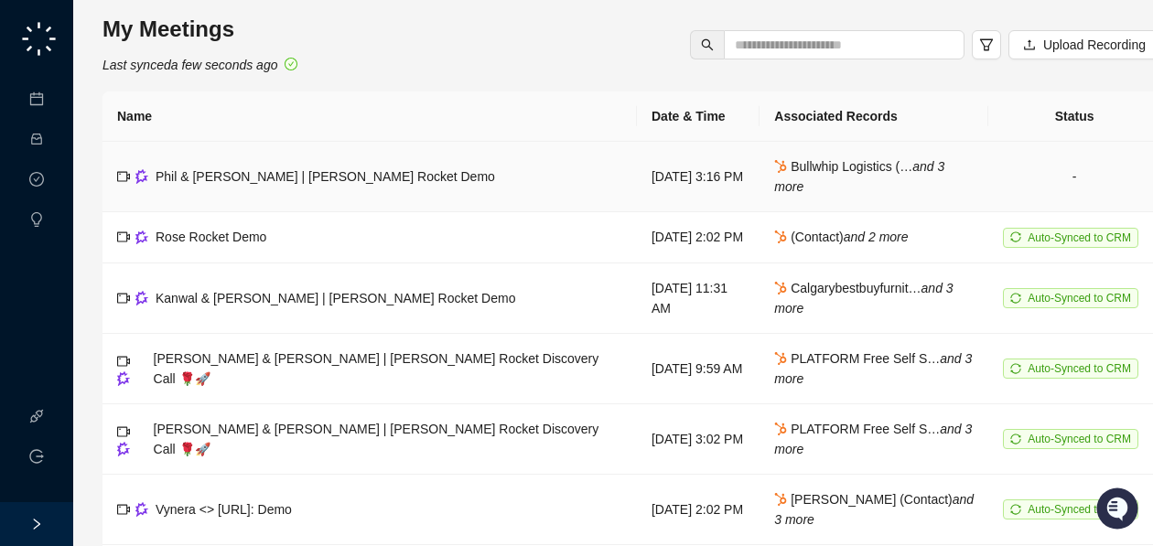
click at [369, 173] on span "Phil & [PERSON_NAME] | [PERSON_NAME] Rocket Demo" at bounding box center [325, 176] width 339 height 15
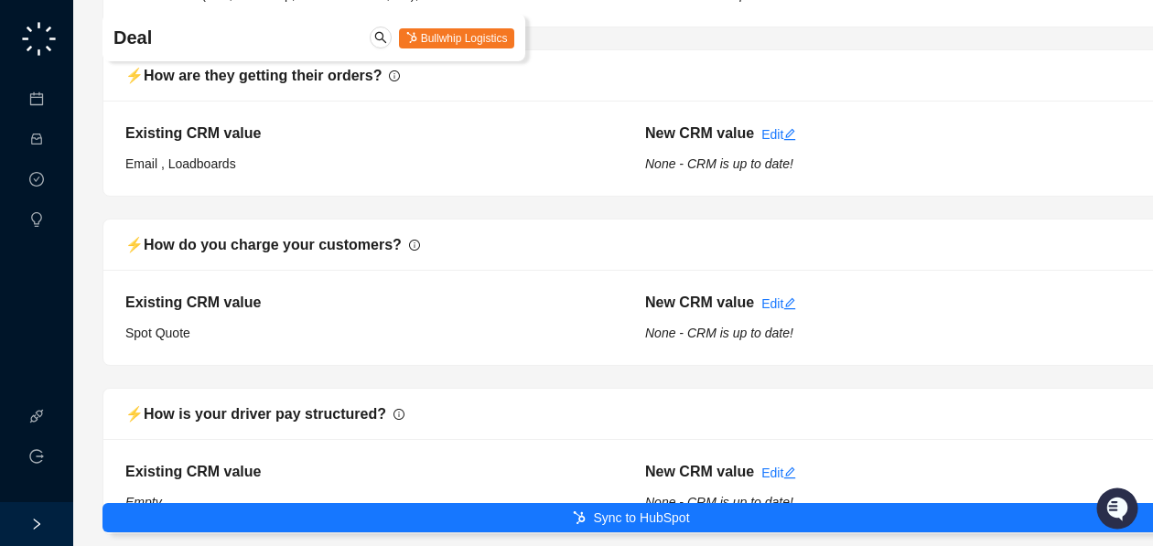
scroll to position [2228, 0]
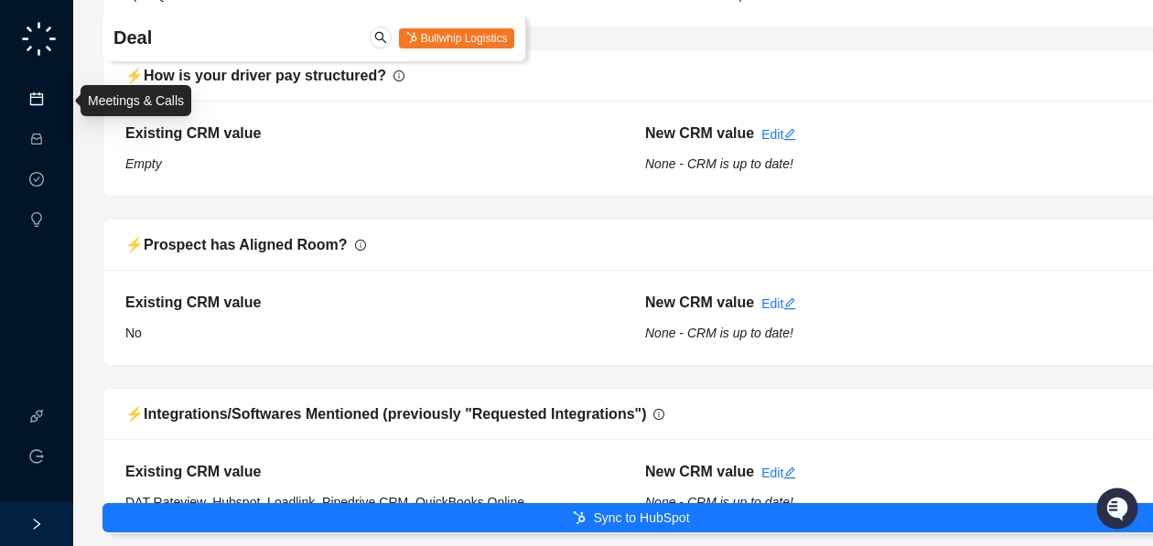
click at [53, 97] on link "Meetings & Calls" at bounding box center [101, 99] width 96 height 15
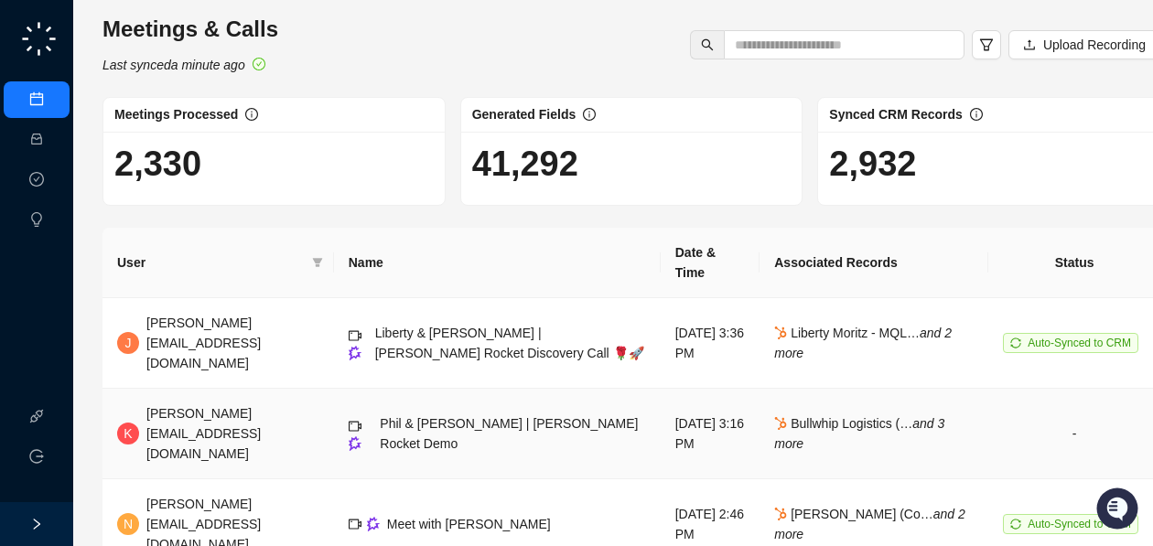
click at [235, 403] on div "[PERSON_NAME][EMAIL_ADDRESS][DOMAIN_NAME]" at bounding box center [232, 433] width 173 height 60
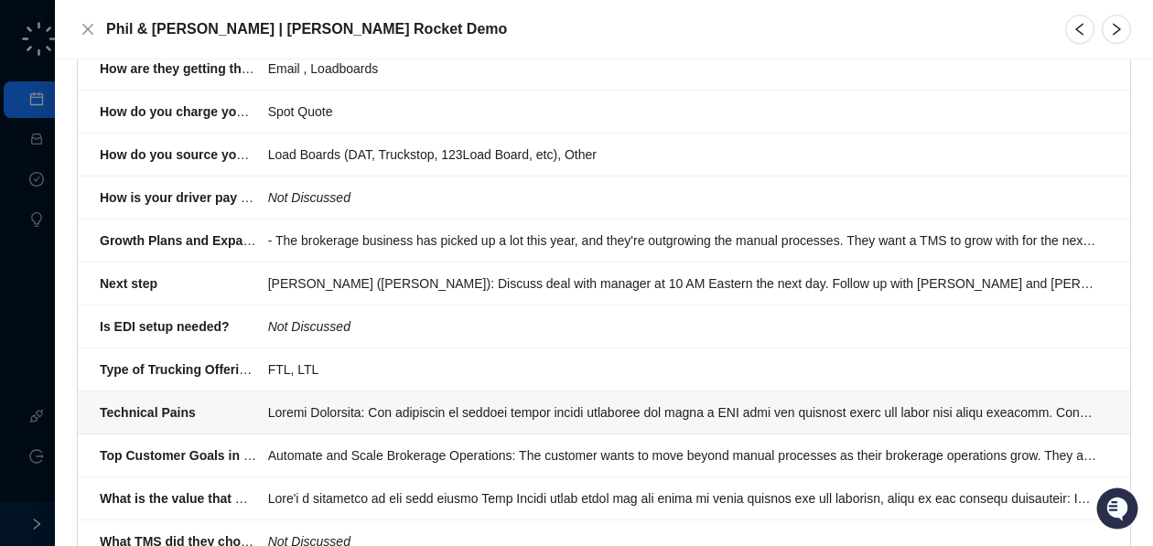
scroll to position [2136, 0]
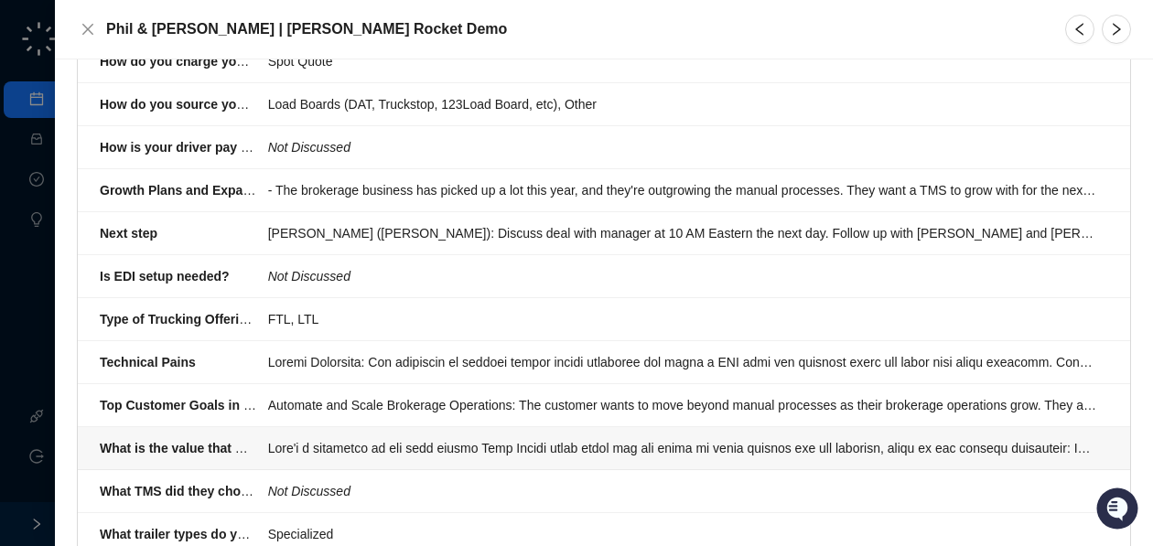
click at [317, 438] on div at bounding box center [682, 448] width 829 height 20
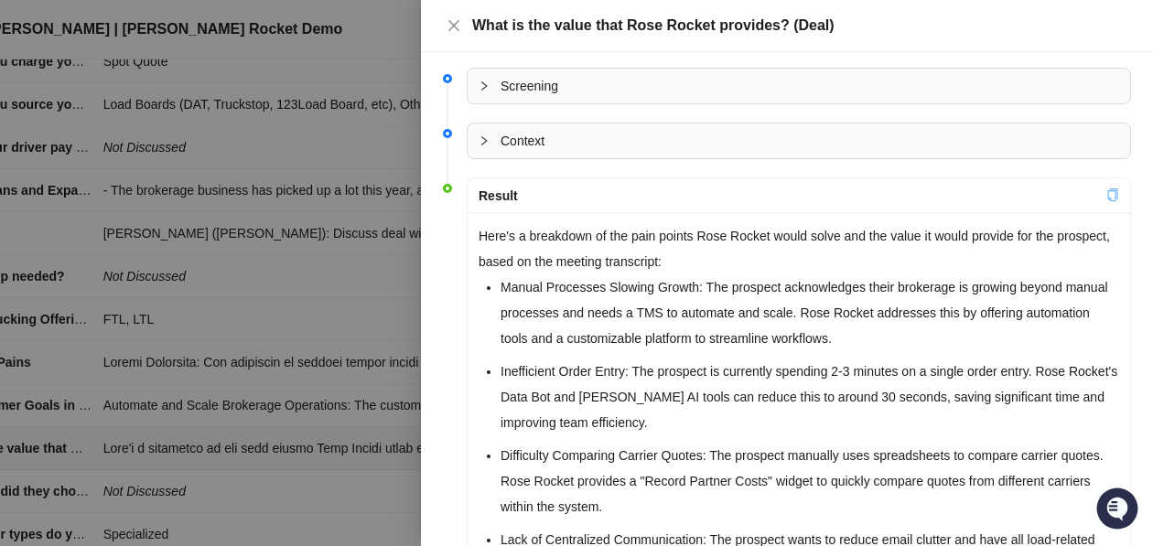
click at [1114, 193] on icon "copy" at bounding box center [1113, 194] width 10 height 13
